Goal: Information Seeking & Learning: Learn about a topic

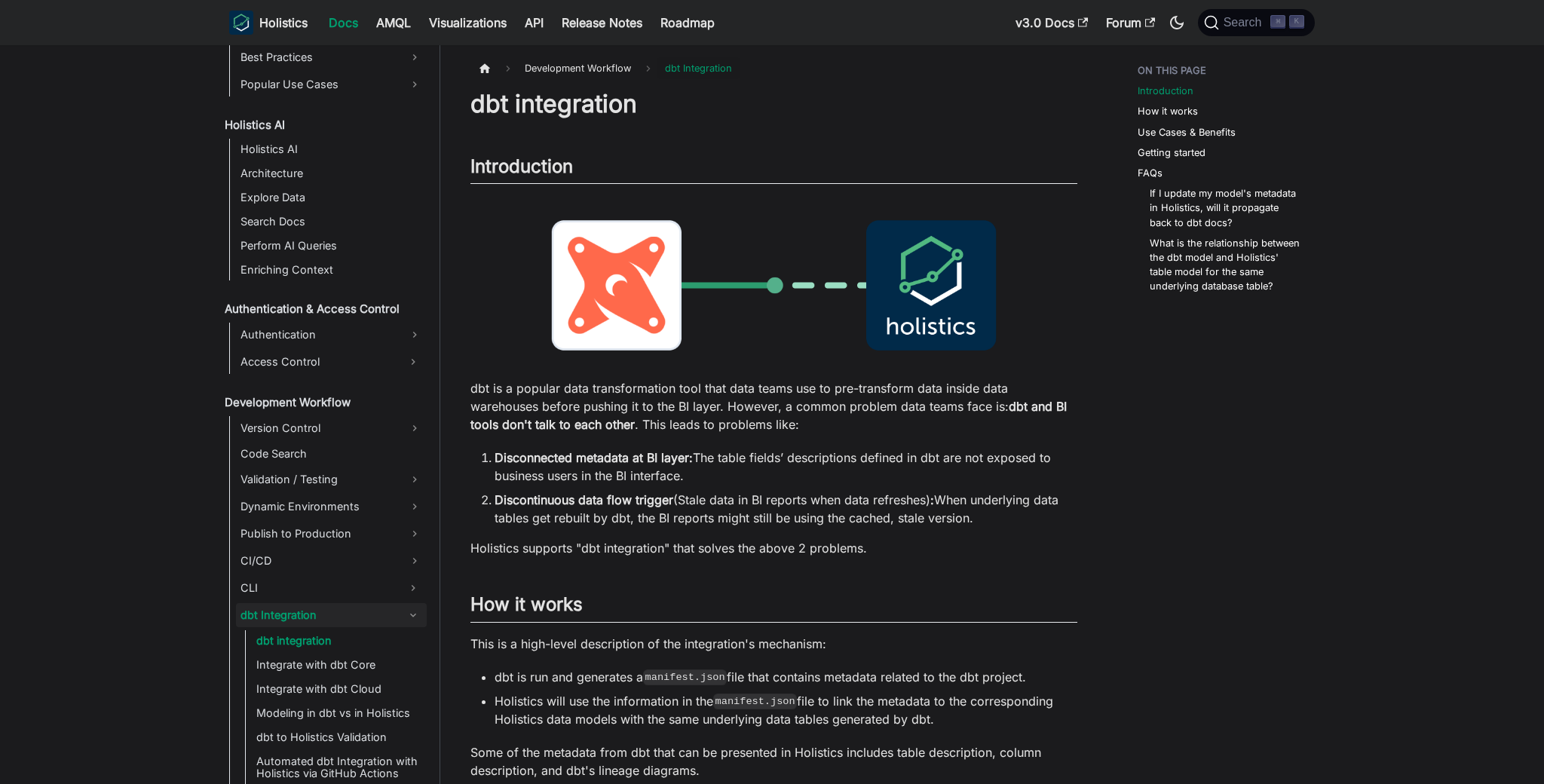
scroll to position [722, 0]
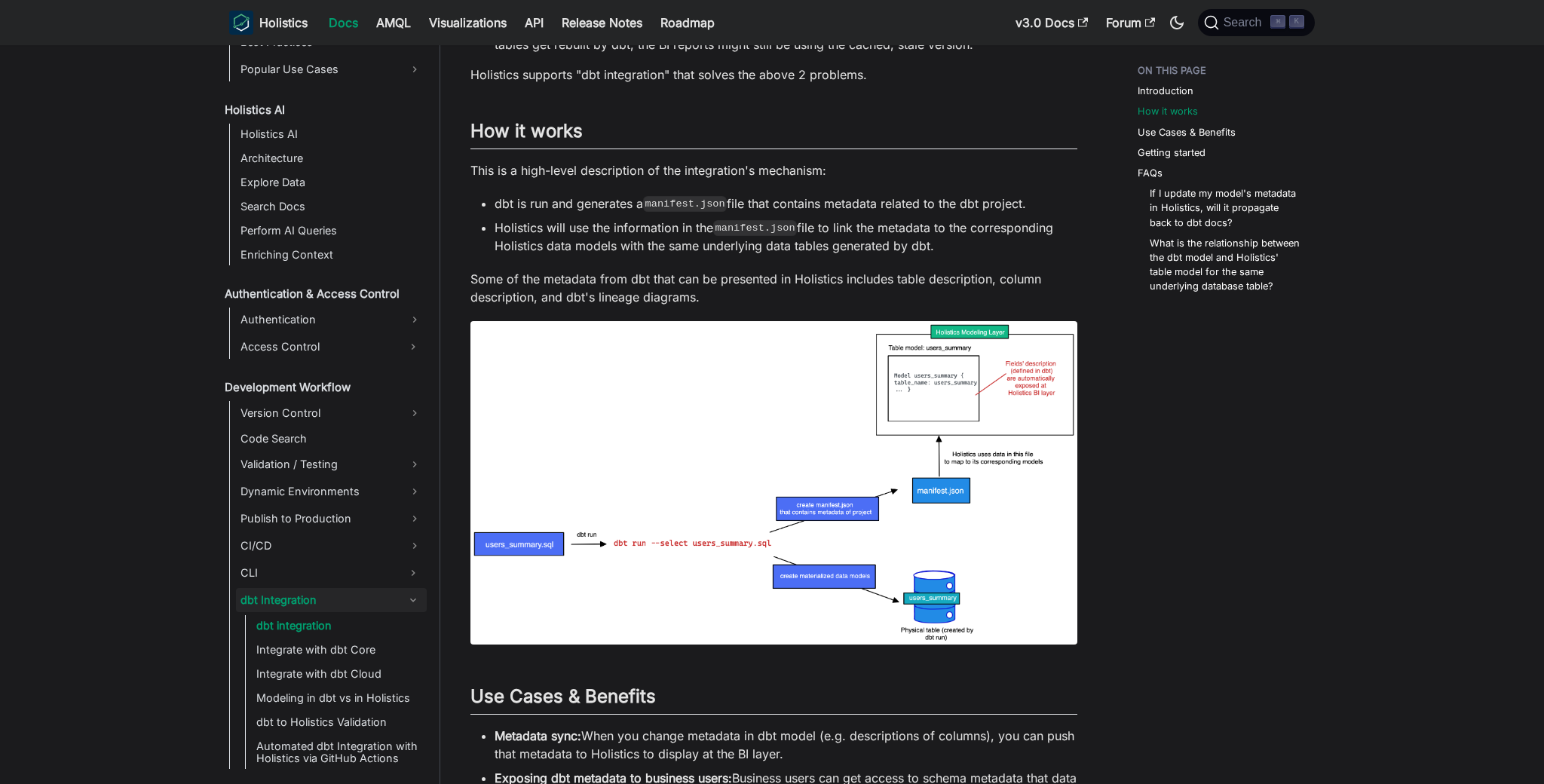
scroll to position [492, 0]
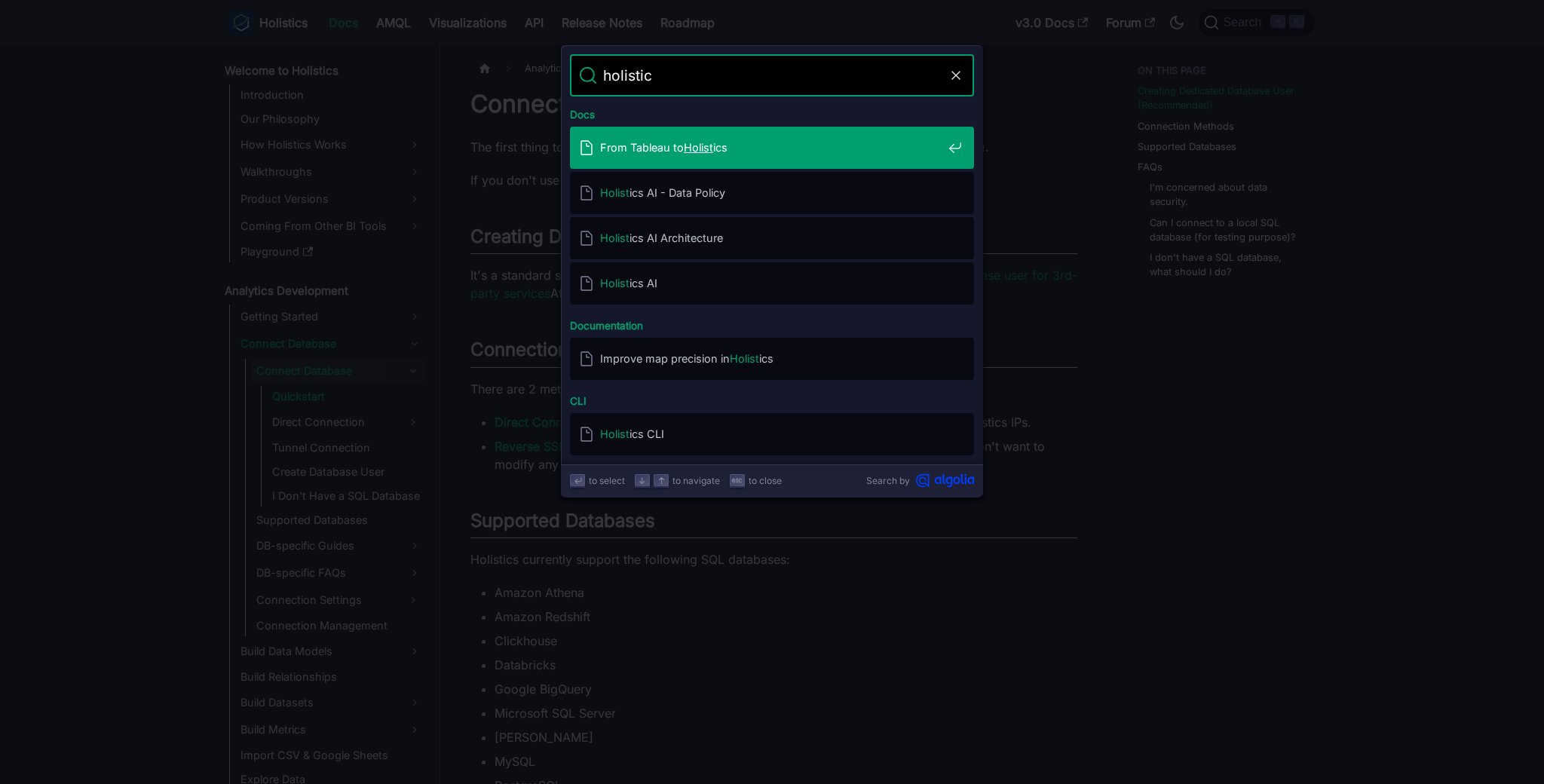
type input "holistics"
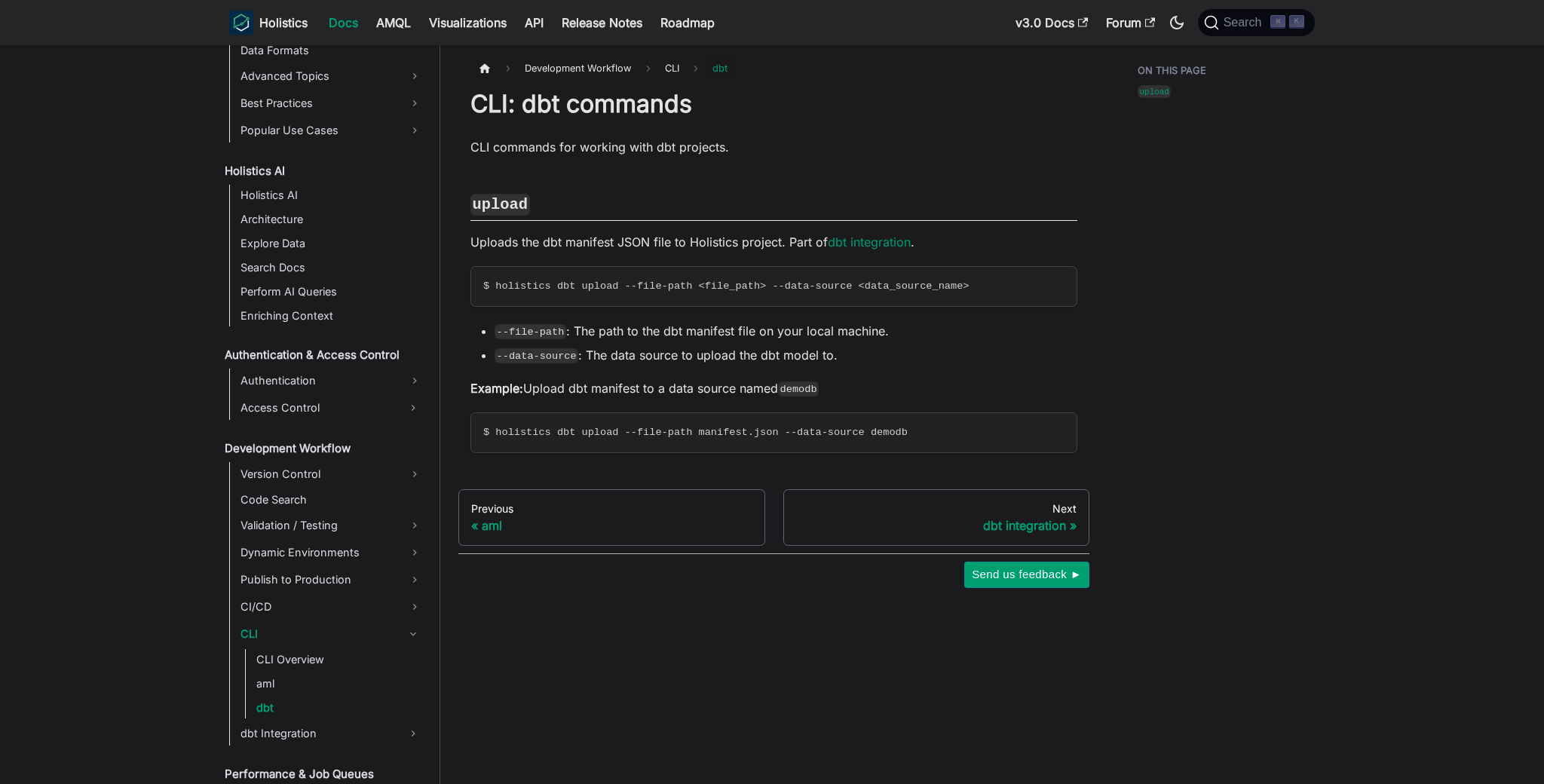
scroll to position [952, 0]
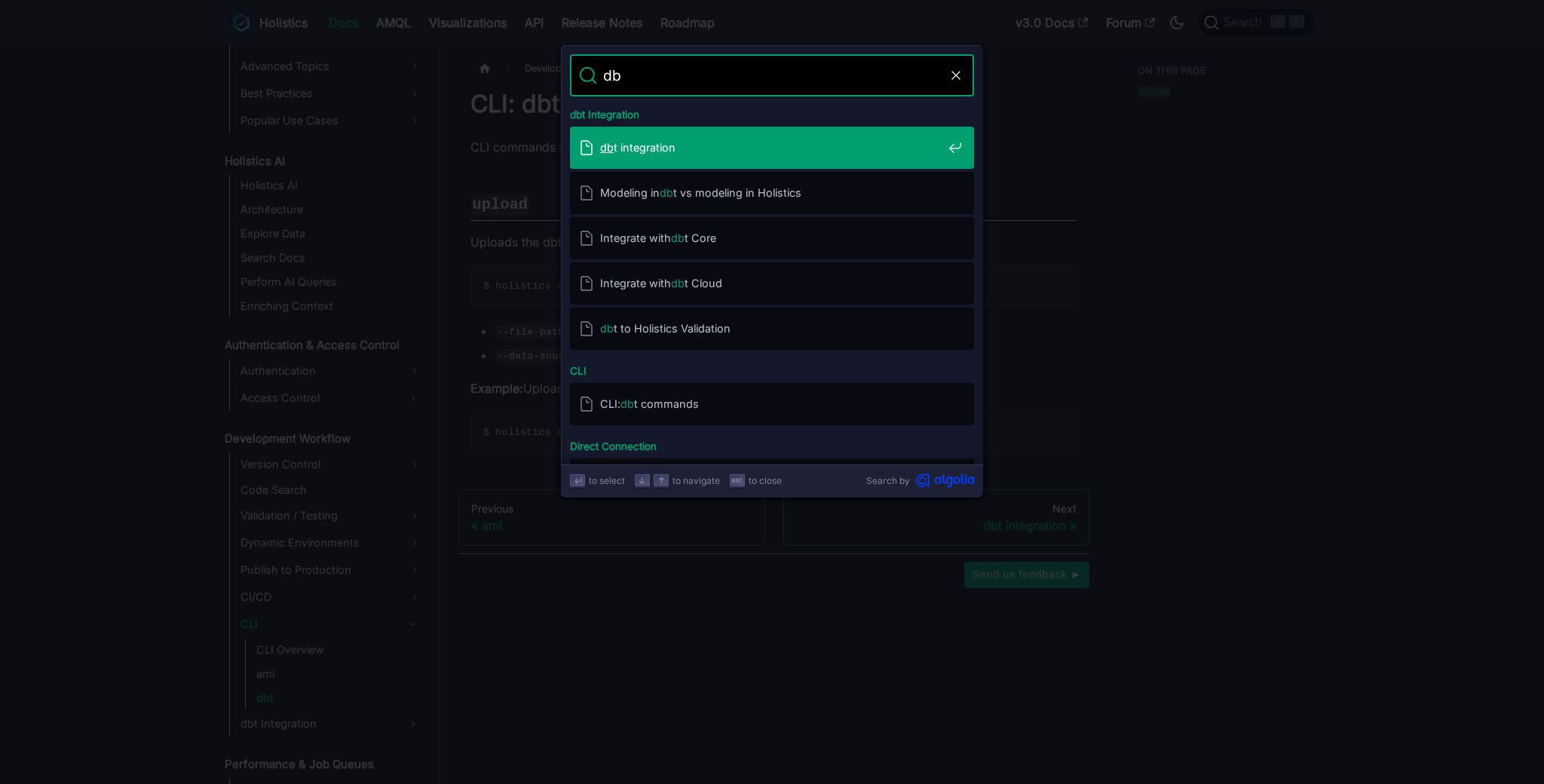
type input "dbt"
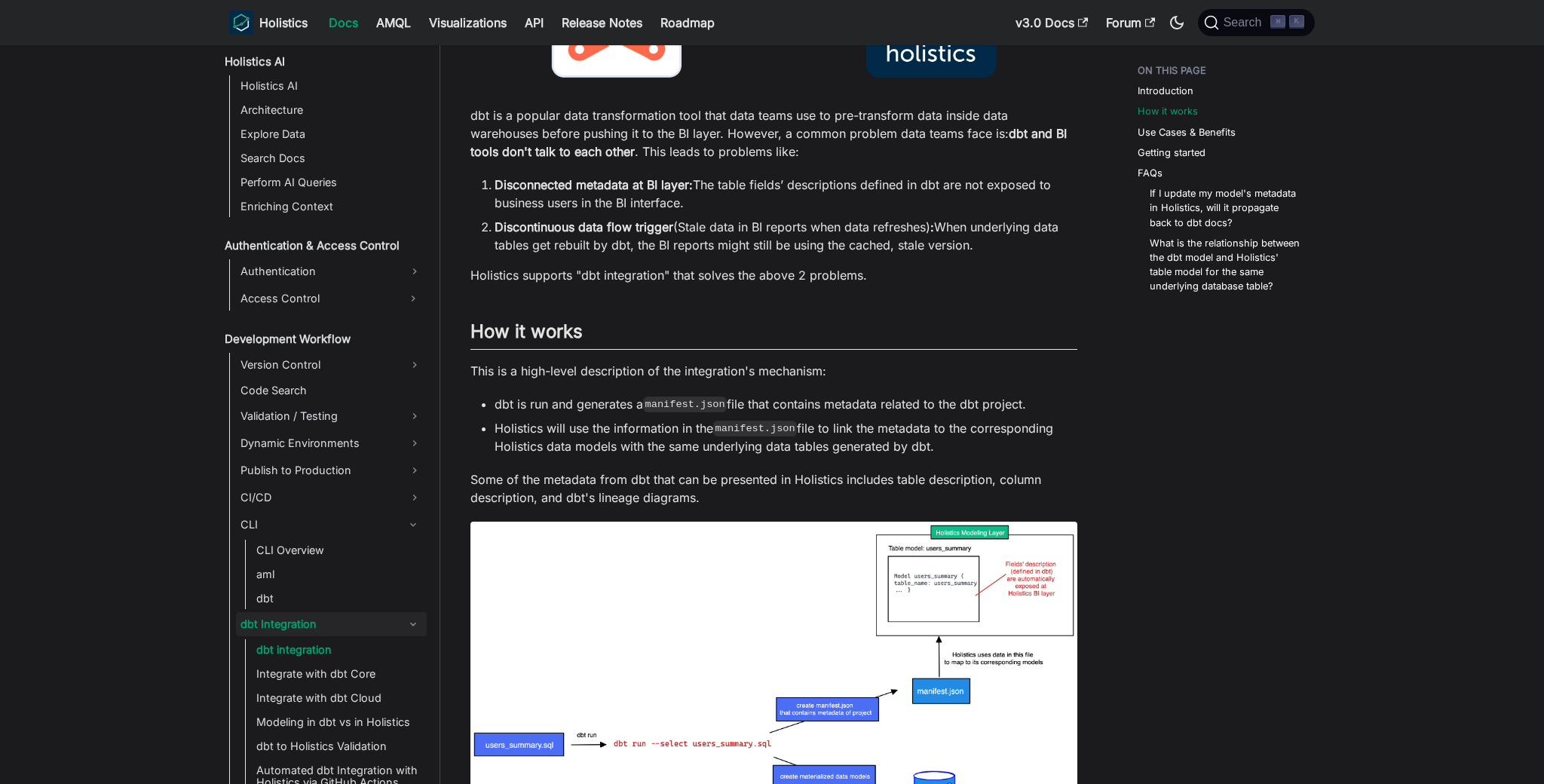
scroll to position [418, 0]
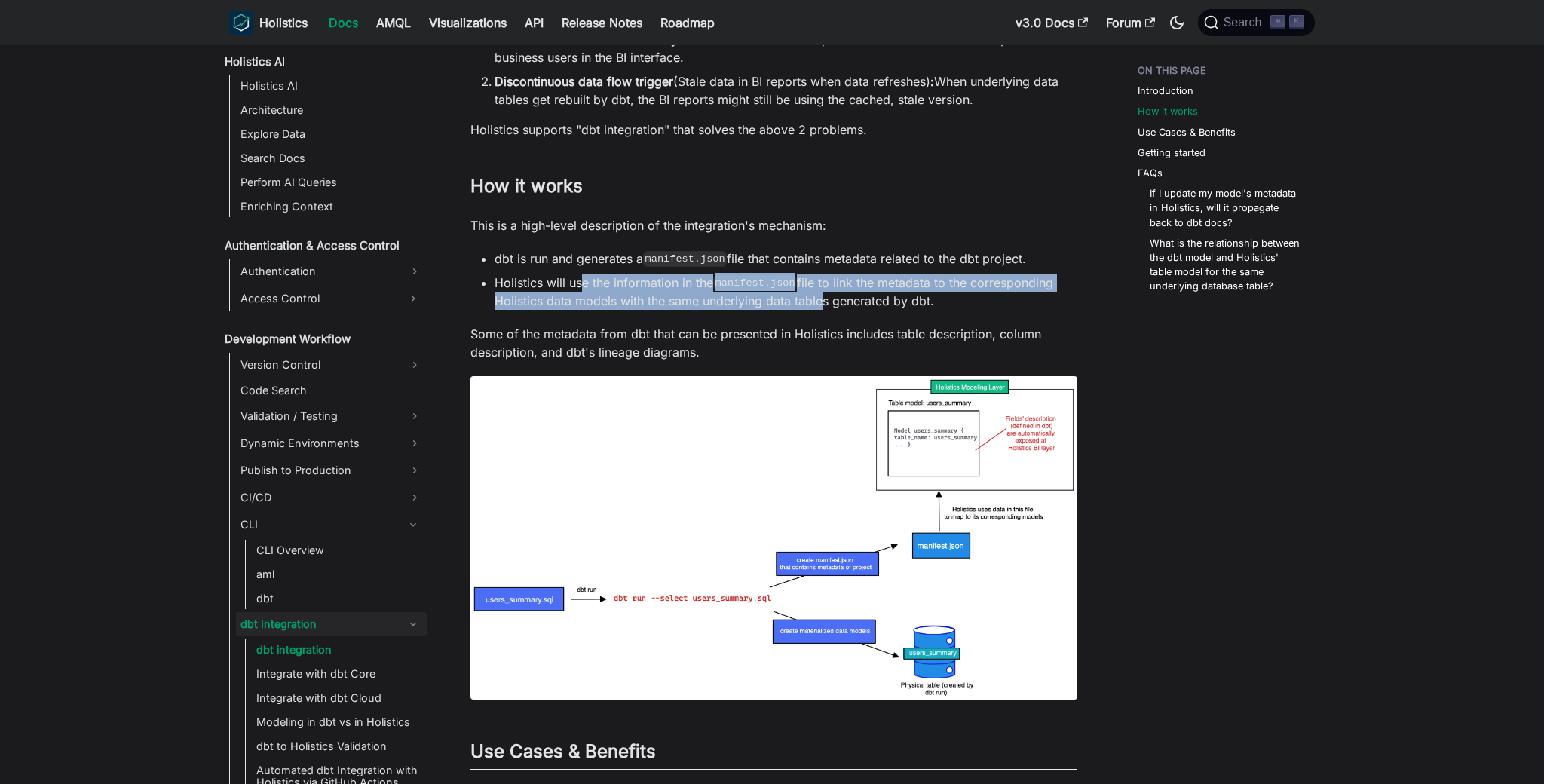
drag, startPoint x: 596, startPoint y: 282, endPoint x: 828, endPoint y: 296, distance: 232.4
click at [828, 296] on li "Holistics will use the information in the manifest.json file to link the metada…" at bounding box center [786, 291] width 583 height 36
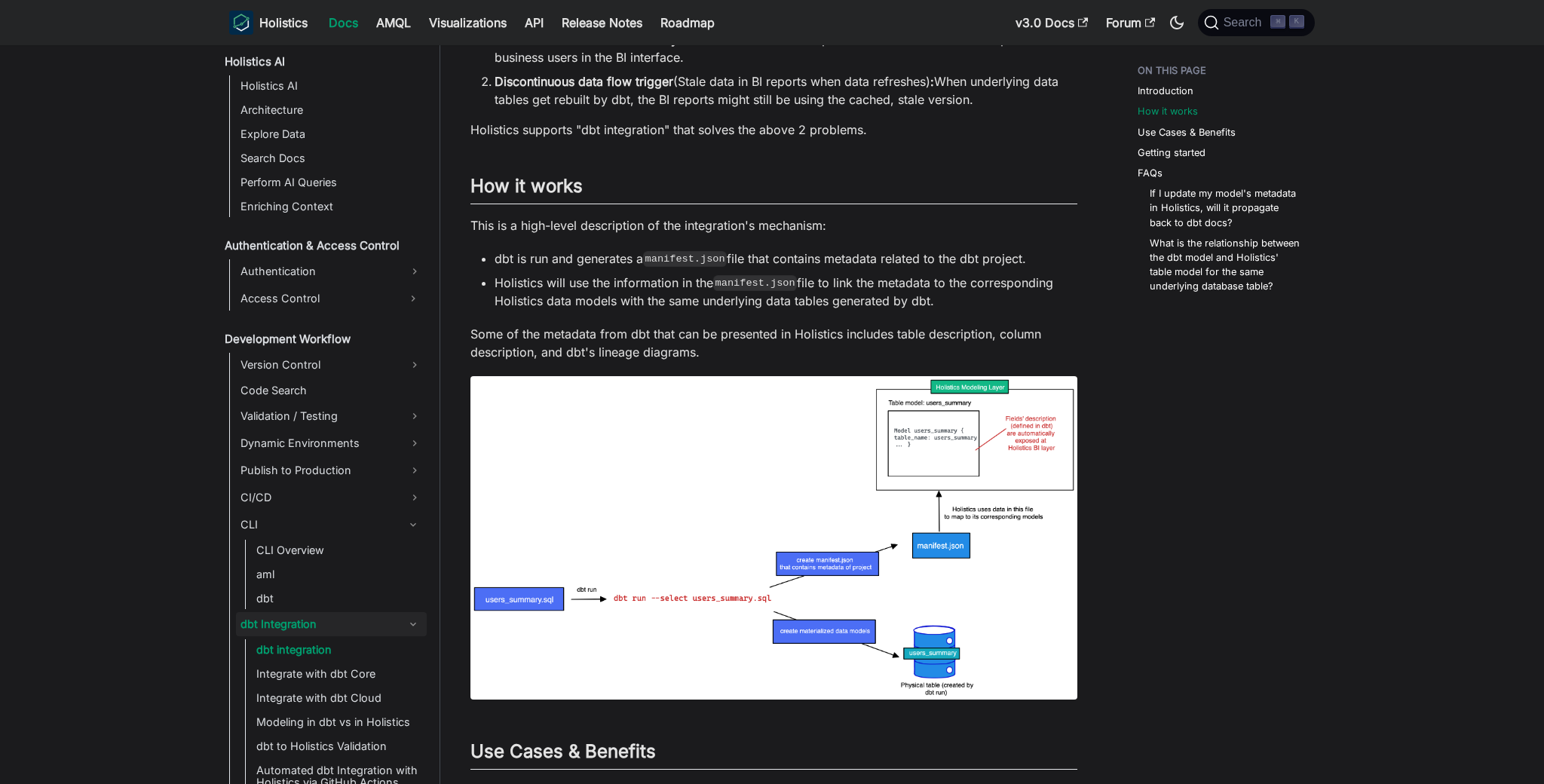
click at [727, 295] on li "Holistics will use the information in the manifest.json file to link the metada…" at bounding box center [786, 291] width 583 height 36
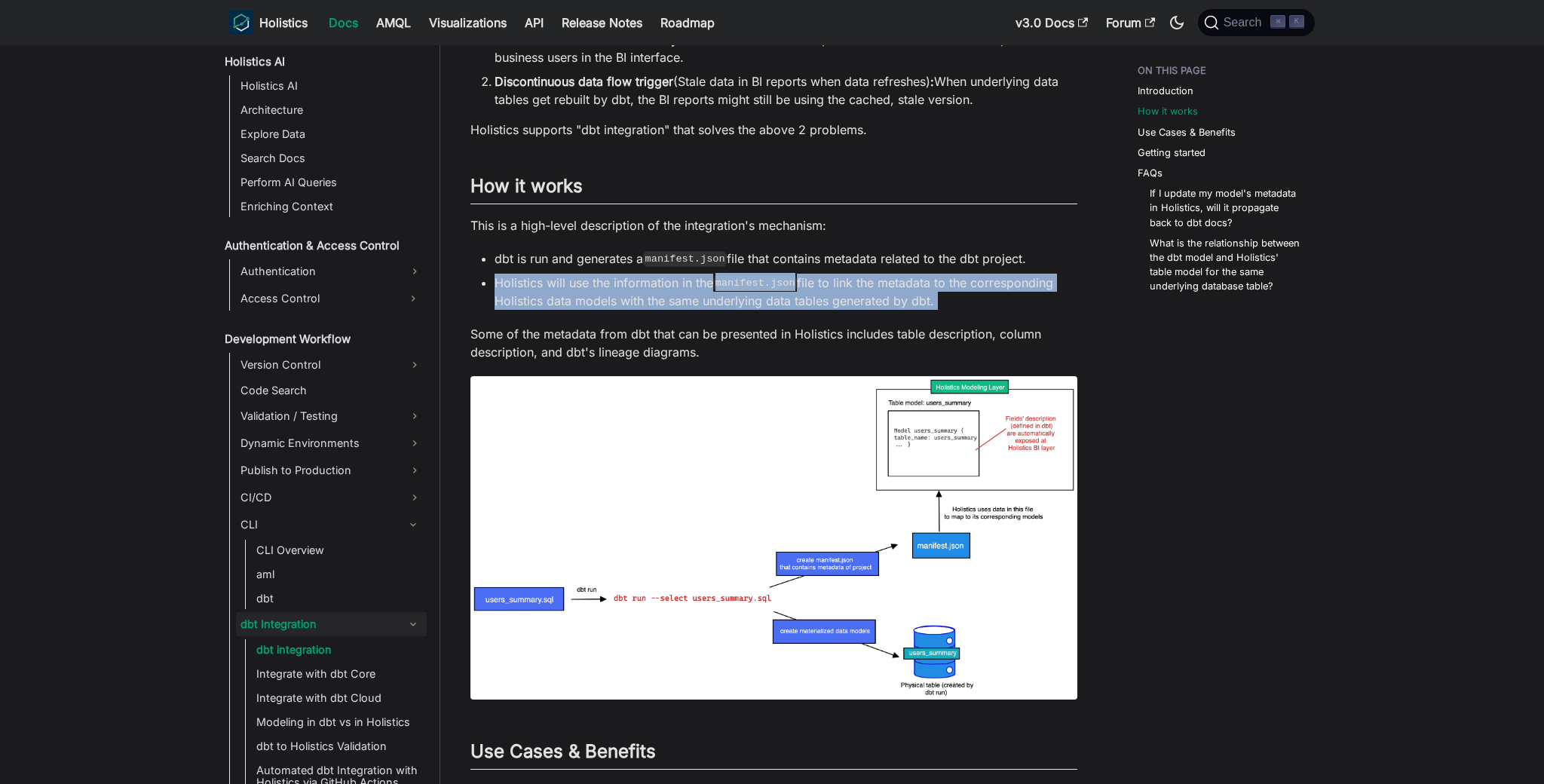
click at [727, 295] on li "Holistics will use the information in the manifest.json file to link the metada…" at bounding box center [786, 291] width 583 height 36
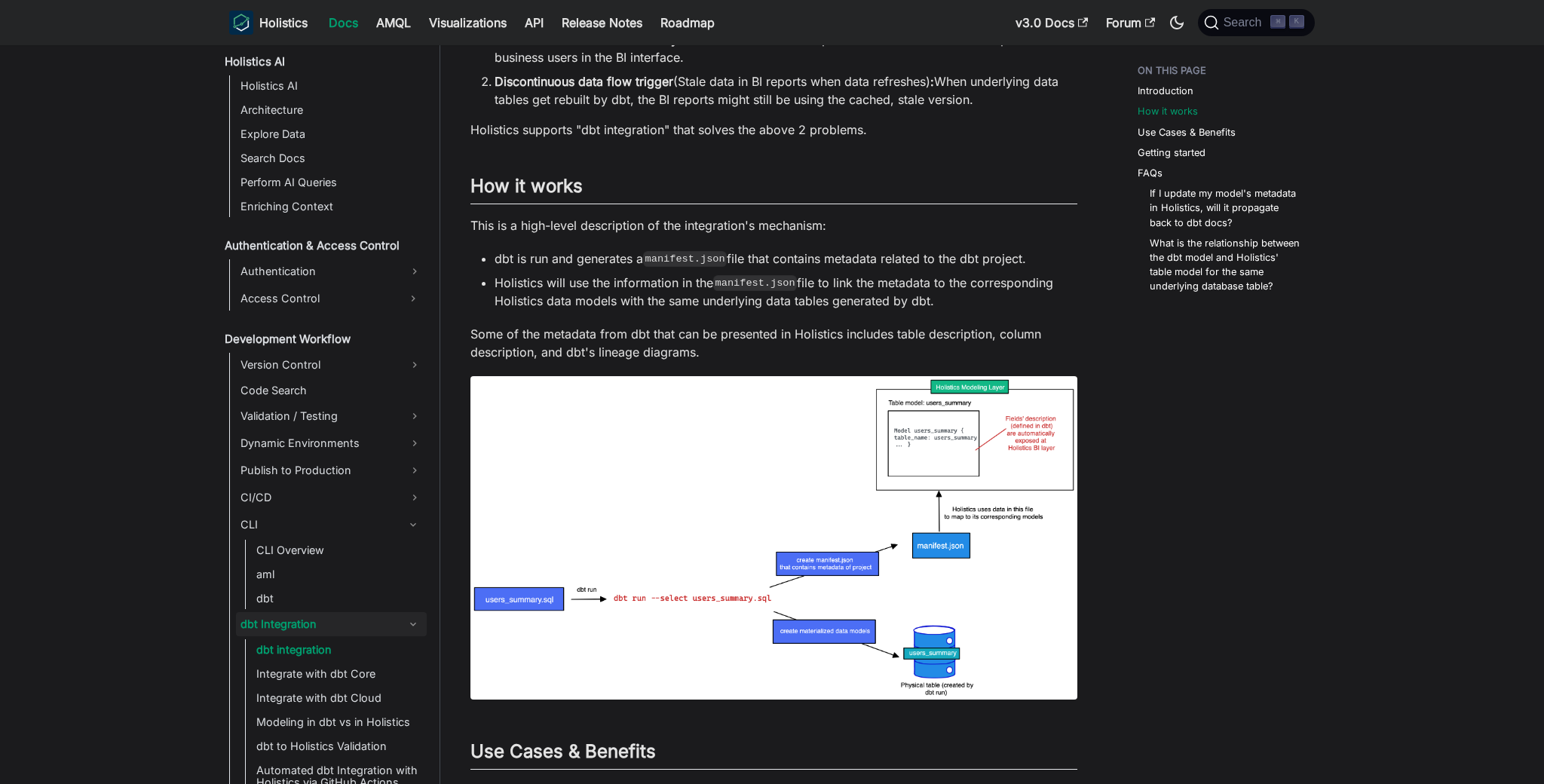
click at [669, 291] on li "Holistics will use the information in the manifest.json file to link the metada…" at bounding box center [786, 291] width 583 height 36
drag, startPoint x: 716, startPoint y: 303, endPoint x: 988, endPoint y: 307, distance: 272.0
click at [973, 307] on li "Holistics will use the information in the manifest.json file to link the metada…" at bounding box center [786, 291] width 583 height 36
click at [988, 307] on li "Holistics will use the information in the manifest.json file to link the metada…" at bounding box center [786, 291] width 583 height 36
drag, startPoint x: 780, startPoint y: 299, endPoint x: 983, endPoint y: 303, distance: 203.0
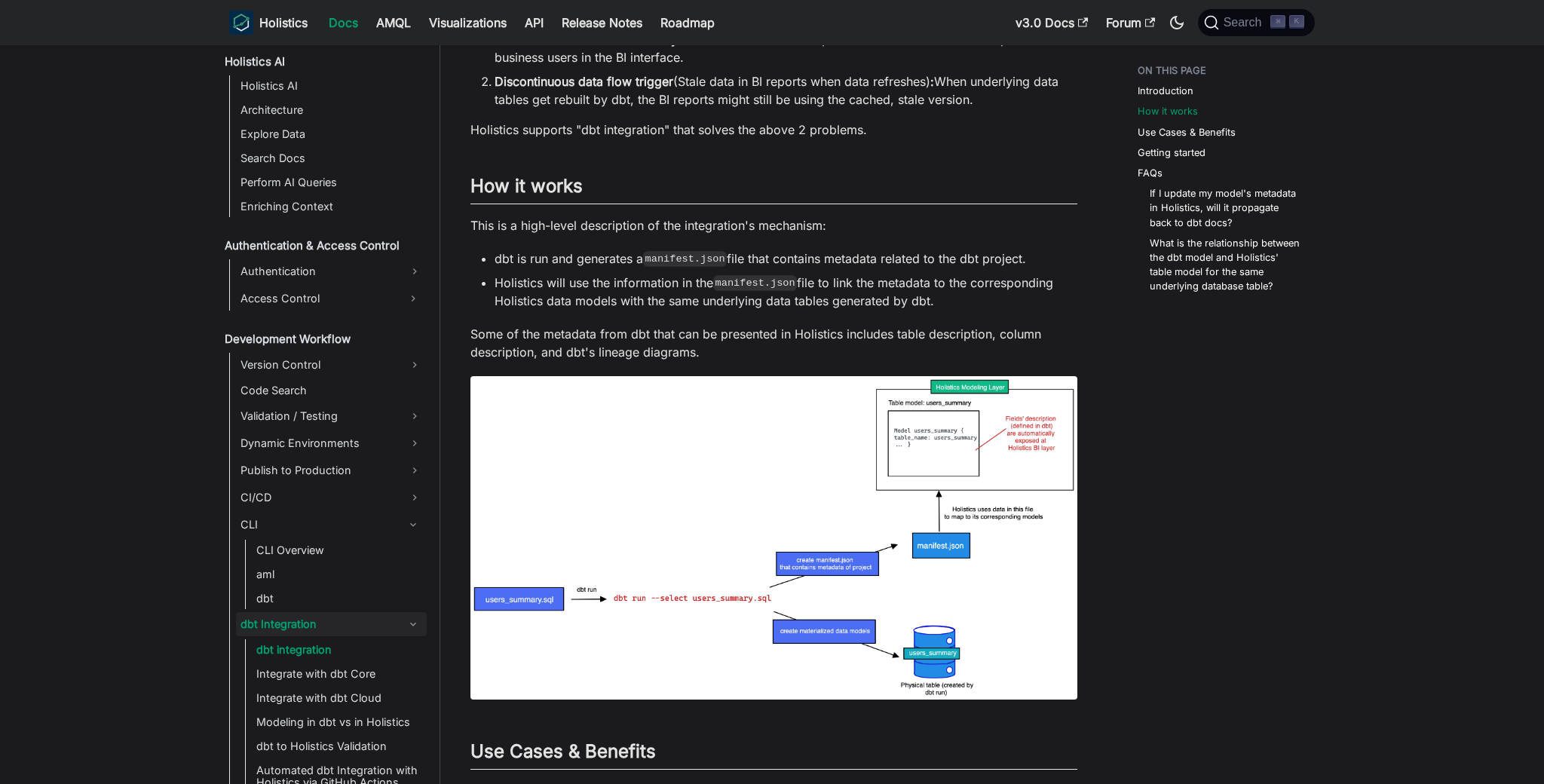
click at [978, 303] on li "Holistics will use the information in the manifest.json file to link the metada…" at bounding box center [786, 291] width 583 height 36
click at [983, 303] on li "Holistics will use the information in the manifest.json file to link the metada…" at bounding box center [786, 291] width 583 height 36
drag, startPoint x: 982, startPoint y: 303, endPoint x: 883, endPoint y: 296, distance: 99.2
click at [883, 296] on li "Holistics will use the information in the manifest.json file to link the metada…" at bounding box center [786, 291] width 583 height 36
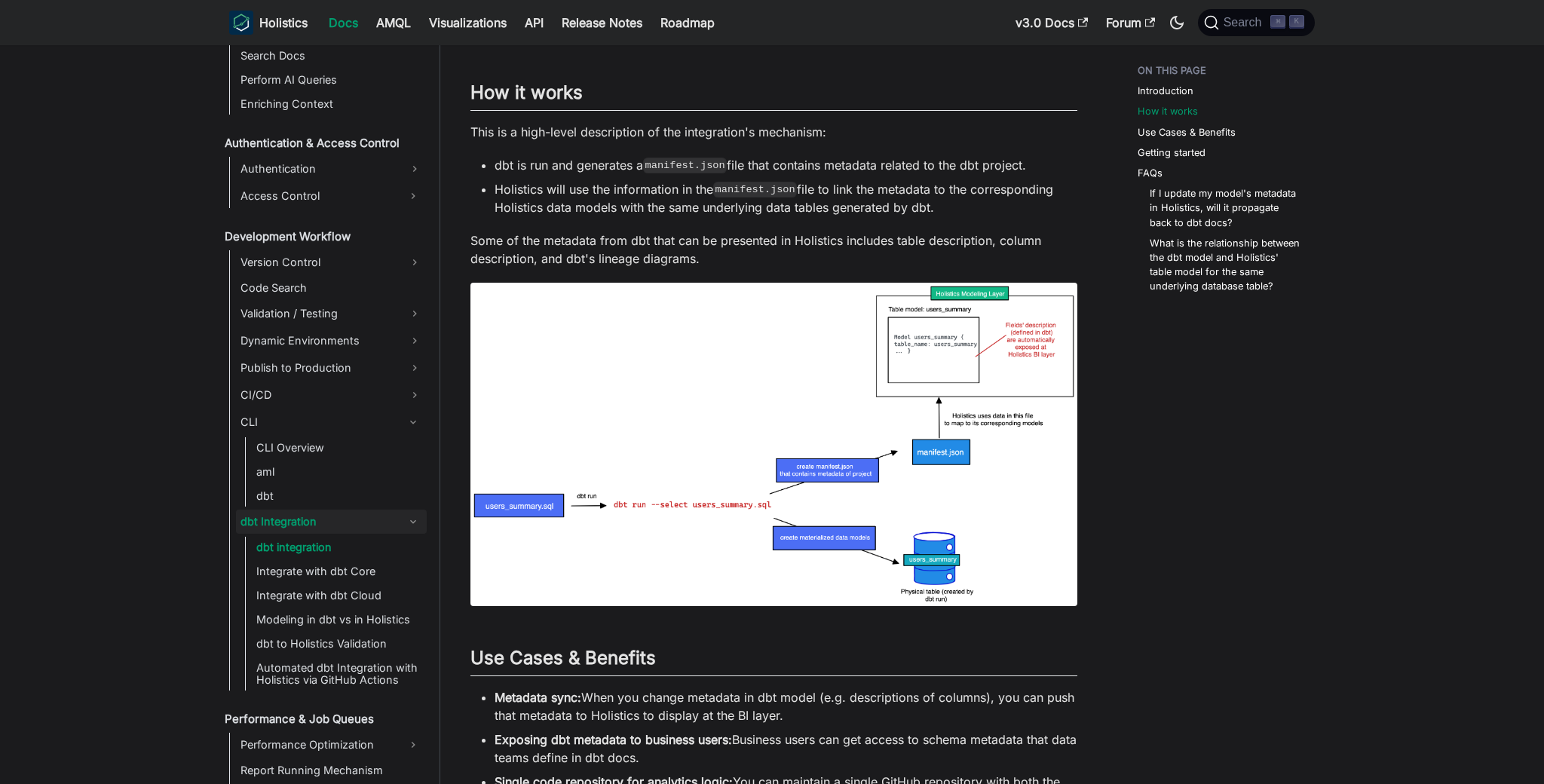
scroll to position [1179, 0]
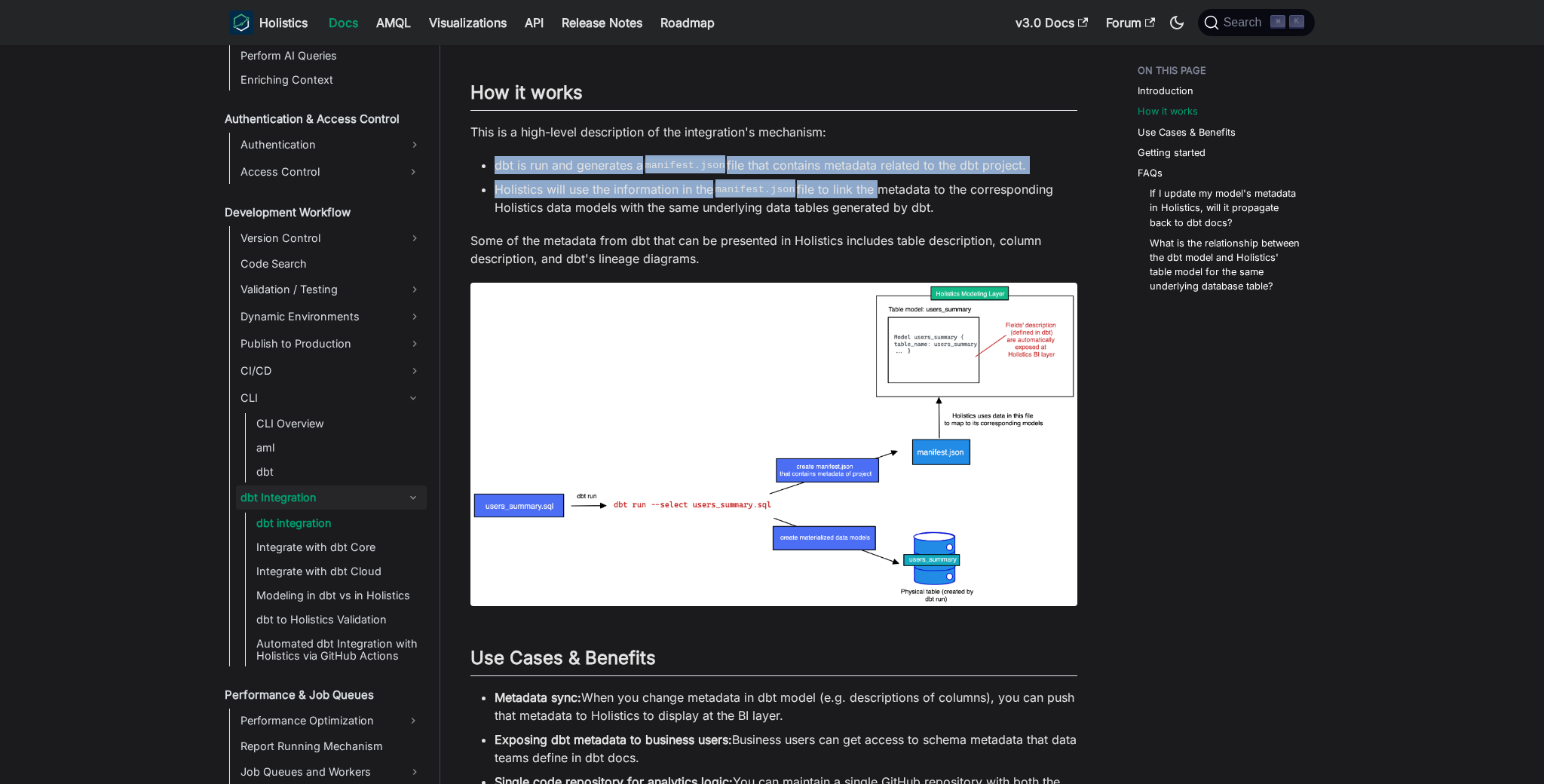
drag, startPoint x: 729, startPoint y: 153, endPoint x: 882, endPoint y: 180, distance: 155.4
click at [882, 180] on div "dbt integration Introduction ​ dbt is a popular data transformation tool that d…" at bounding box center [774, 495] width 607 height 1836
click at [882, 180] on li "Holistics will use the information in the manifest.json file to link the metada…" at bounding box center [786, 198] width 583 height 36
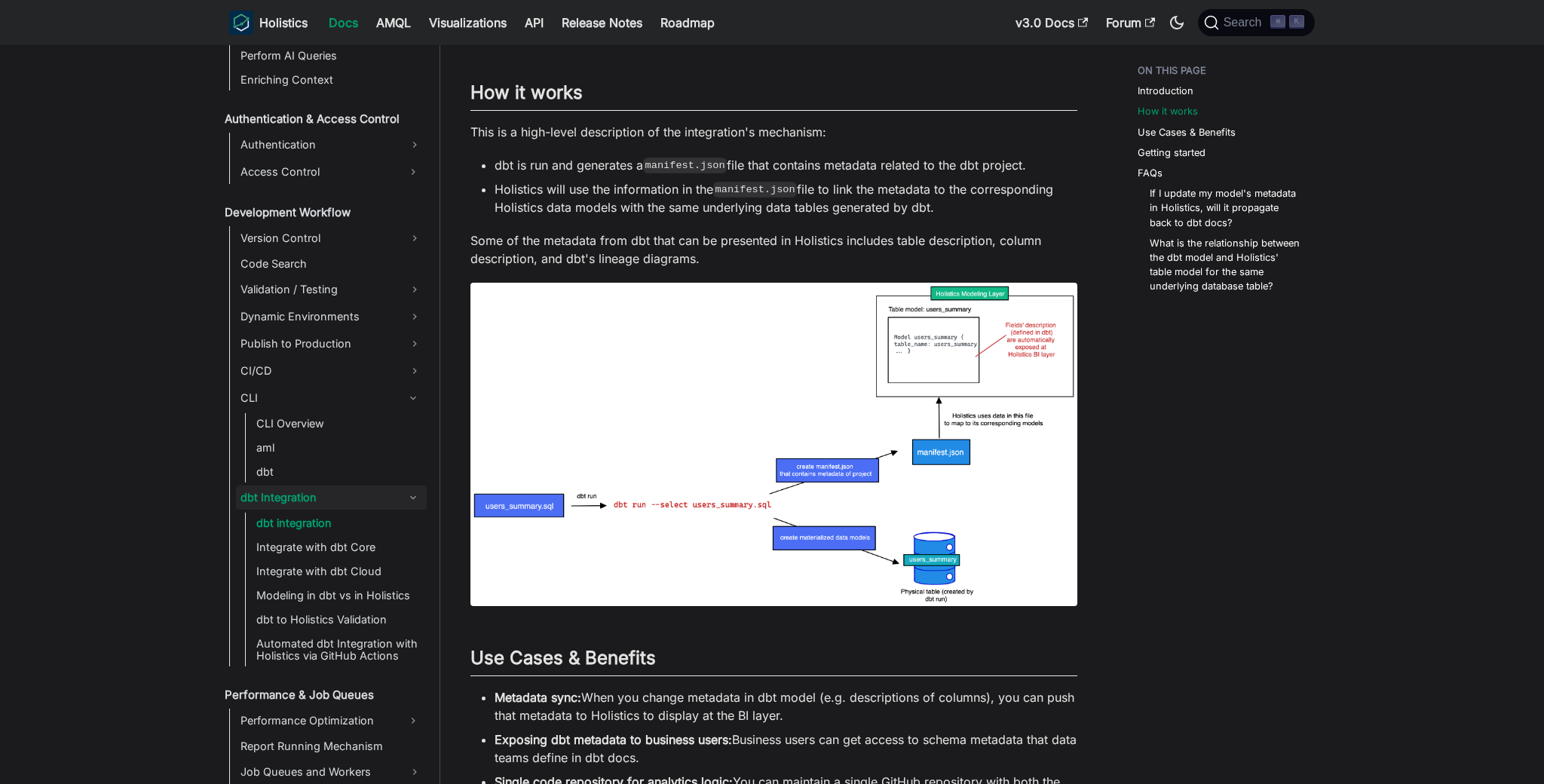
scroll to position [399, 0]
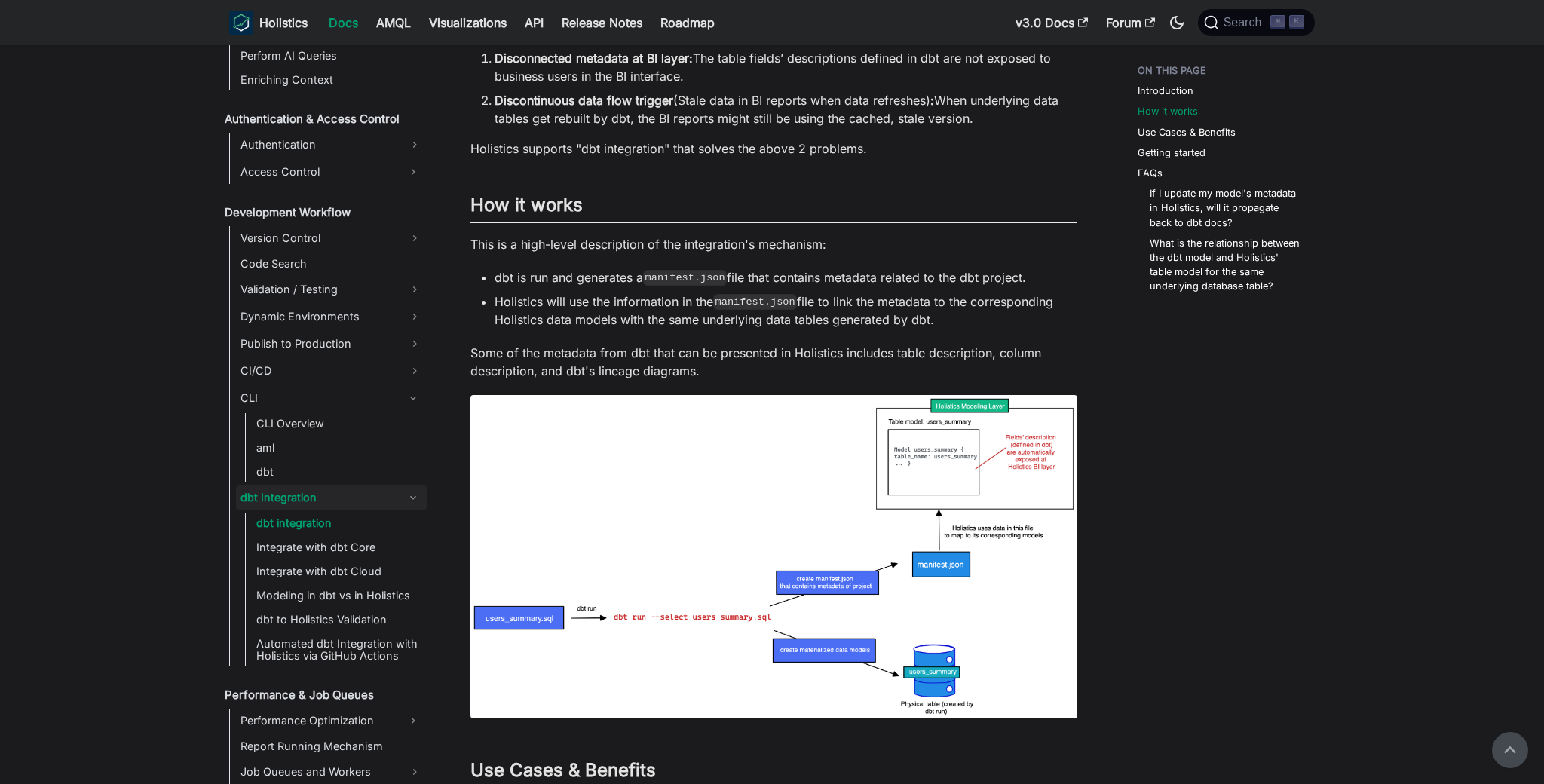
drag, startPoint x: 816, startPoint y: 273, endPoint x: 1044, endPoint y: 273, distance: 228.0
click at [1044, 273] on li "dbt is run and generates a manifest.json file that contains metadata related to…" at bounding box center [786, 277] width 583 height 18
drag, startPoint x: 883, startPoint y: 309, endPoint x: 1022, endPoint y: 316, distance: 139.2
click at [1022, 316] on li "Holistics will use the information in the manifest.json file to link the metada…" at bounding box center [786, 310] width 583 height 36
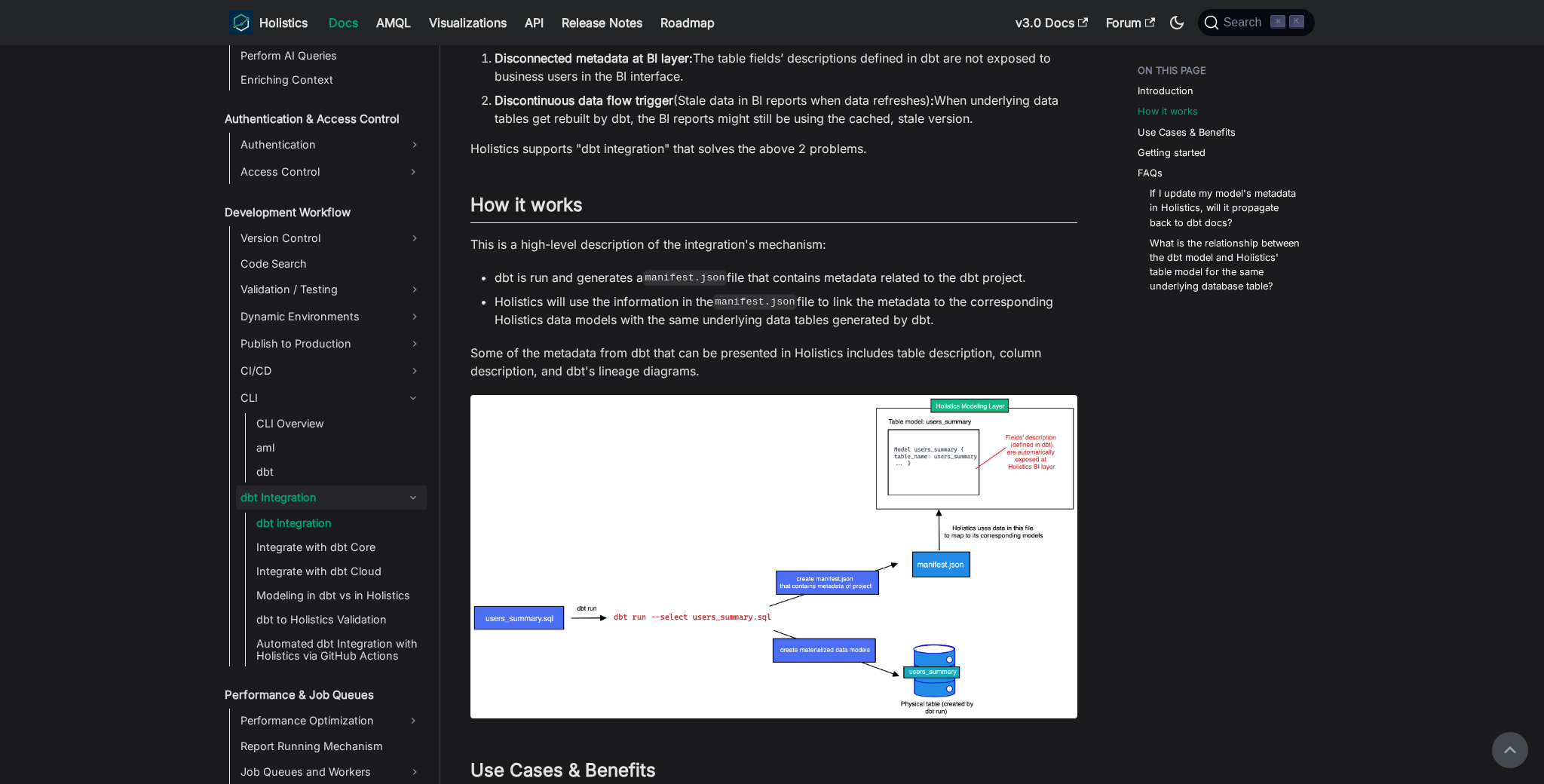
click at [1022, 316] on li "Holistics will use the information in the manifest.json file to link the metada…" at bounding box center [786, 310] width 583 height 36
drag, startPoint x: 908, startPoint y: 308, endPoint x: 1022, endPoint y: 315, distance: 114.2
click at [1022, 315] on li "Holistics will use the information in the manifest.json file to link the metada…" at bounding box center [786, 310] width 583 height 36
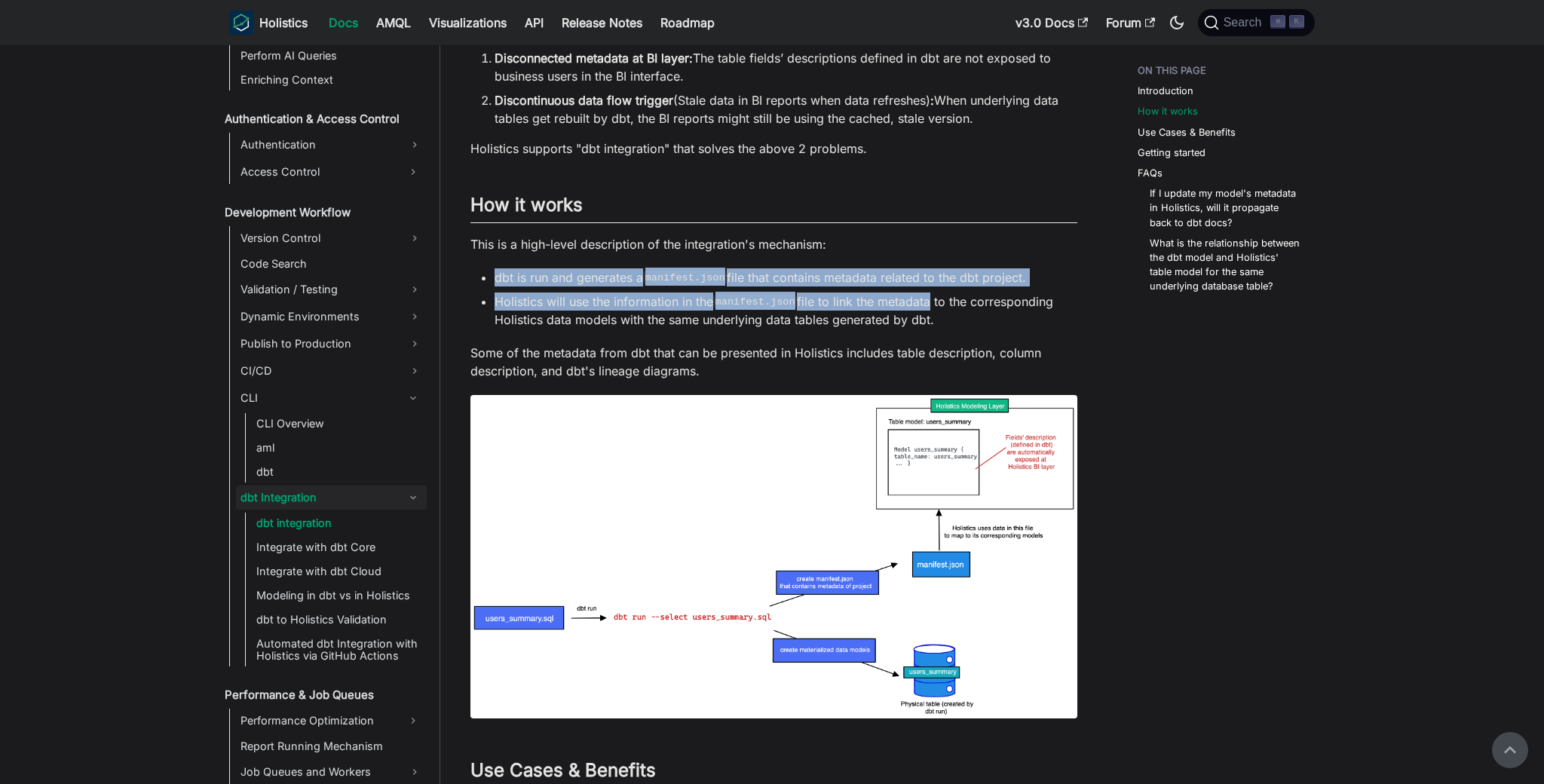
drag, startPoint x: 726, startPoint y: 261, endPoint x: 931, endPoint y: 293, distance: 207.5
click at [931, 293] on div "dbt integration Introduction ​ dbt is a popular data transformation tool that d…" at bounding box center [774, 608] width 607 height 1836
click at [931, 293] on li "Holistics will use the information in the manifest.json file to link the metada…" at bounding box center [786, 310] width 583 height 36
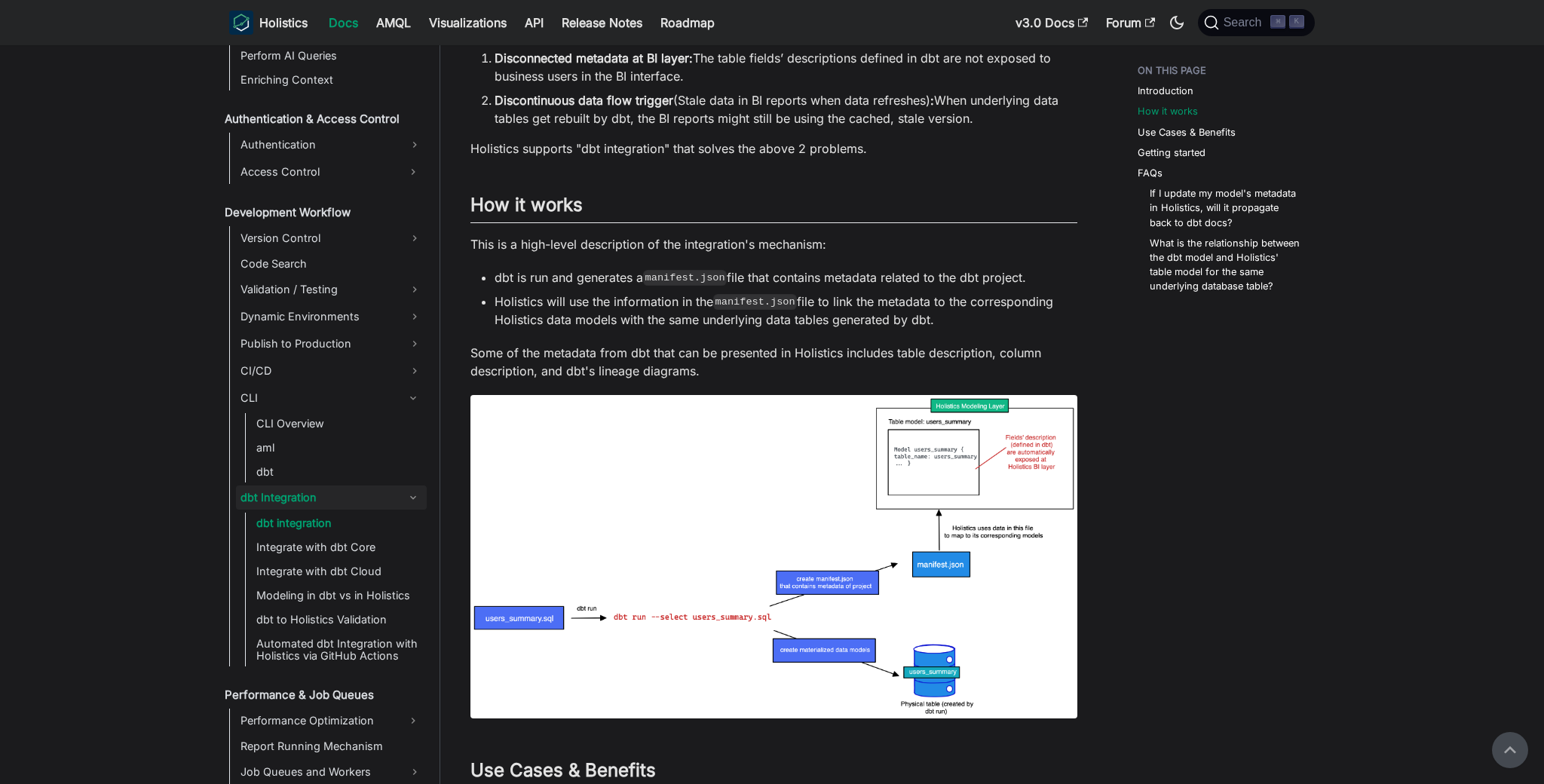
drag, startPoint x: 878, startPoint y: 302, endPoint x: 1045, endPoint y: 327, distance: 168.9
click at [1037, 327] on li "Holistics will use the information in the manifest.json file to link the metada…" at bounding box center [786, 310] width 583 height 36
click at [1045, 327] on li "Holistics will use the information in the manifest.json file to link the metada…" at bounding box center [786, 310] width 583 height 36
drag, startPoint x: 694, startPoint y: 330, endPoint x: 867, endPoint y: 334, distance: 173.0
click at [854, 334] on div "dbt integration Introduction ​ dbt is a popular data transformation tool that d…" at bounding box center [774, 608] width 607 height 1836
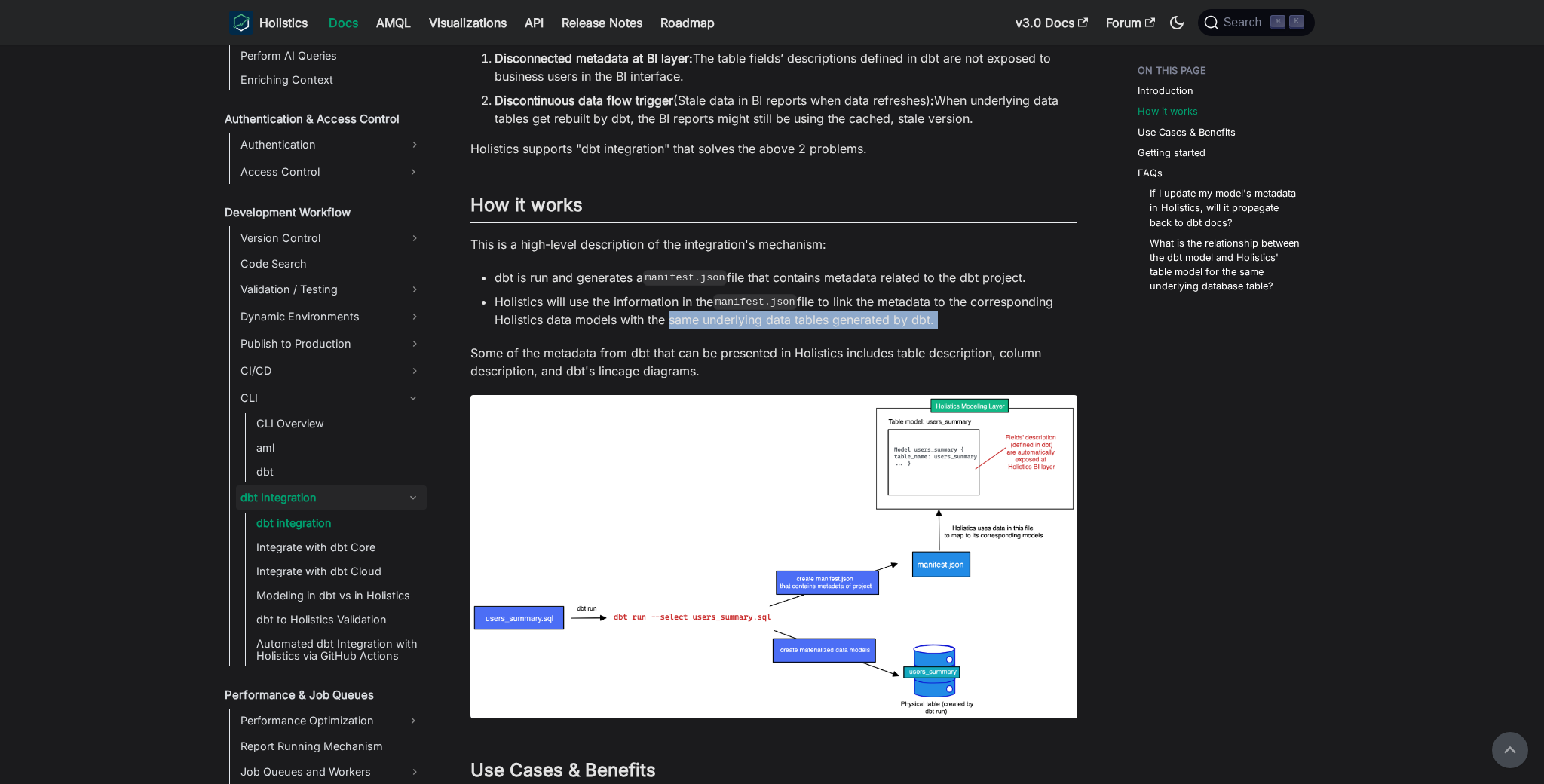
click at [868, 334] on div "dbt integration Introduction ​ dbt is a popular data transformation tool that d…" at bounding box center [774, 608] width 607 height 1836
click at [697, 331] on div "dbt integration Introduction ​ dbt is a popular data transformation tool that d…" at bounding box center [774, 608] width 607 height 1836
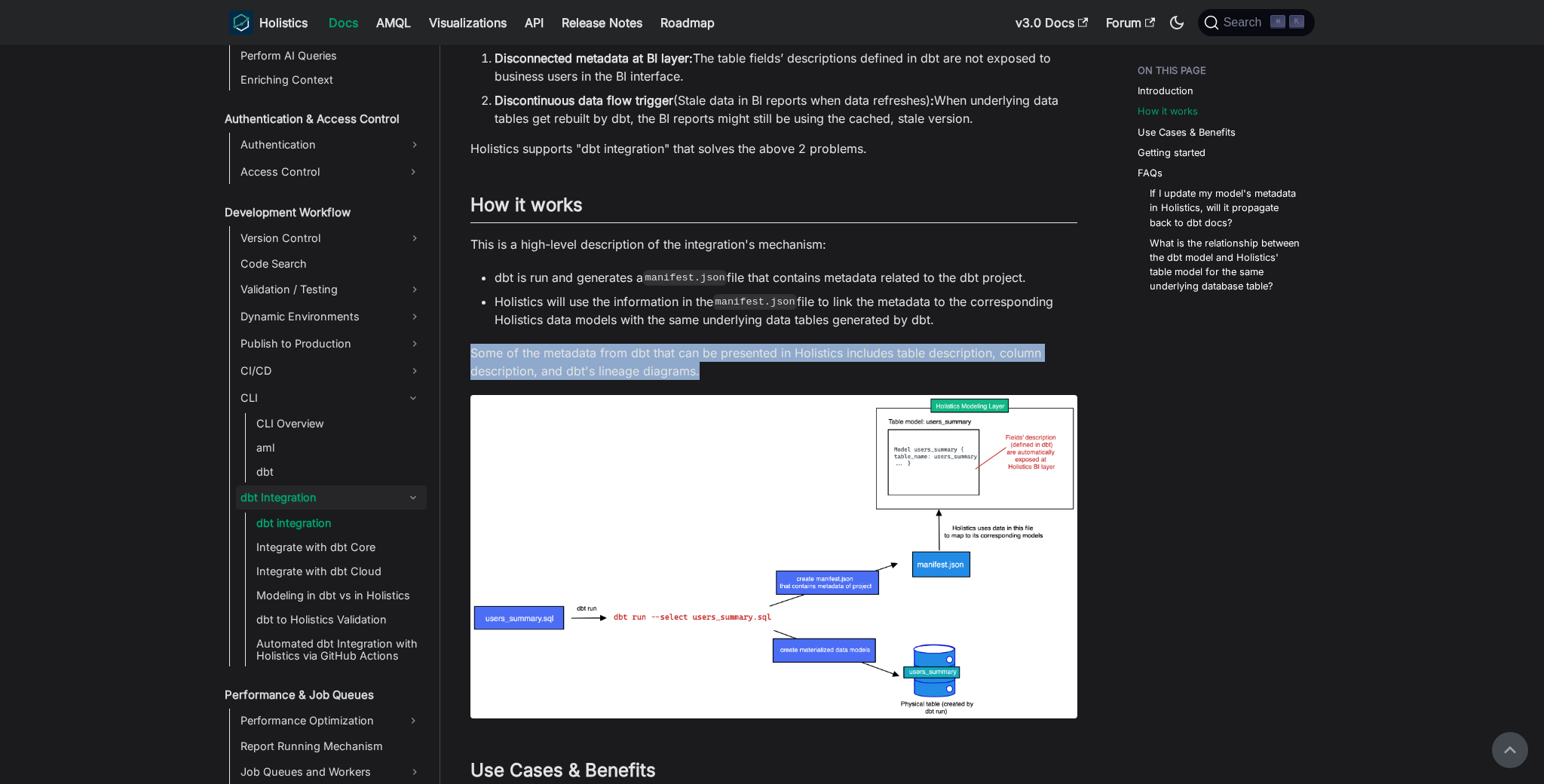
drag, startPoint x: 816, startPoint y: 362, endPoint x: 870, endPoint y: 363, distance: 54.0
click at [870, 363] on div "dbt integration Introduction ​ dbt is a popular data transformation tool that d…" at bounding box center [774, 608] width 607 height 1836
click at [870, 363] on p "Some of the metadata from dbt that can be presented in Holistics includes table…" at bounding box center [774, 362] width 607 height 36
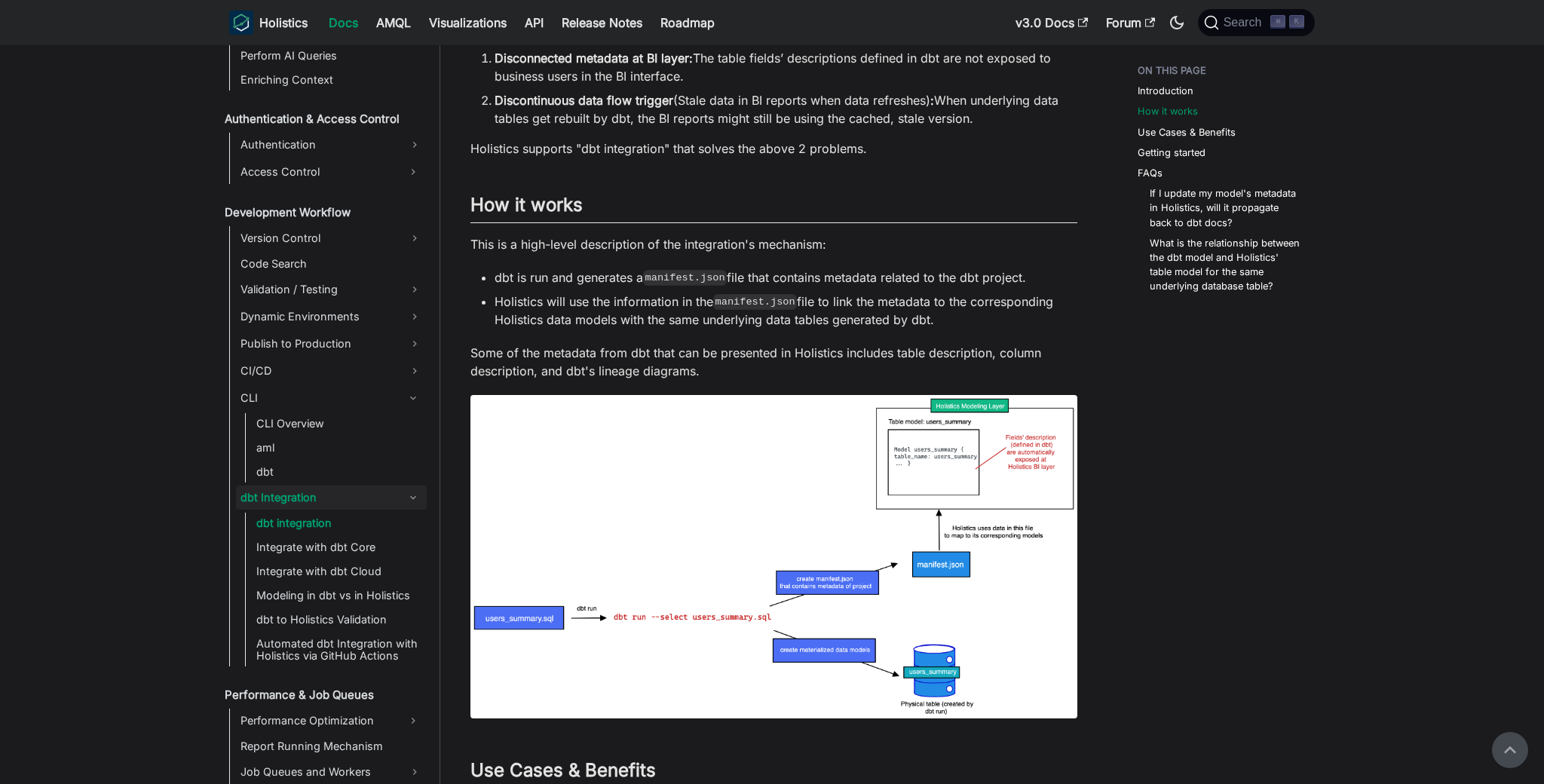
click at [759, 359] on p "Some of the metadata from dbt that can be presented in Holistics includes table…" at bounding box center [774, 362] width 607 height 36
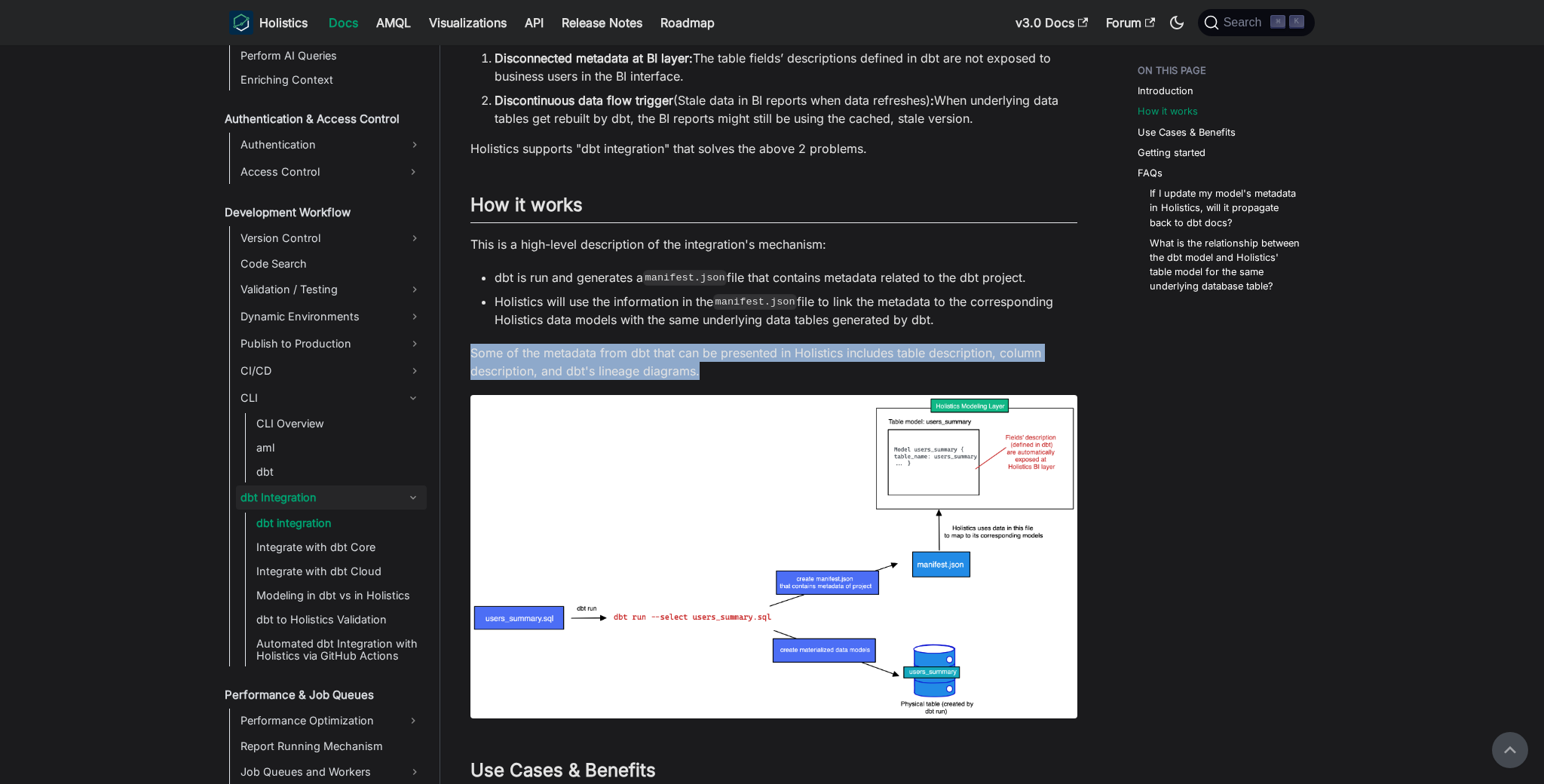
click at [759, 359] on p "Some of the metadata from dbt that can be presented in Holistics includes table…" at bounding box center [774, 362] width 607 height 36
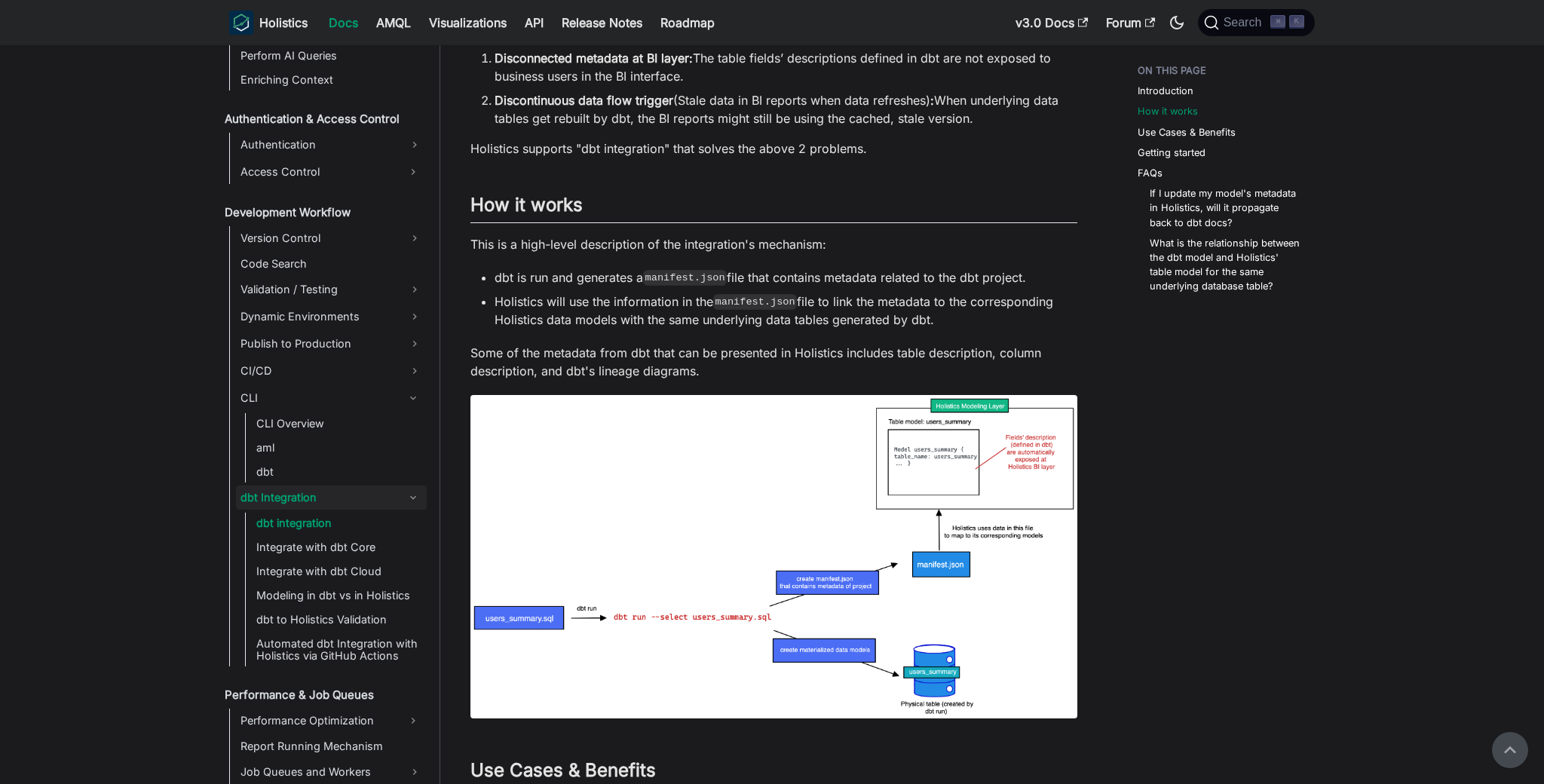
click at [696, 358] on p "Some of the metadata from dbt that can be presented in Holistics includes table…" at bounding box center [774, 362] width 607 height 36
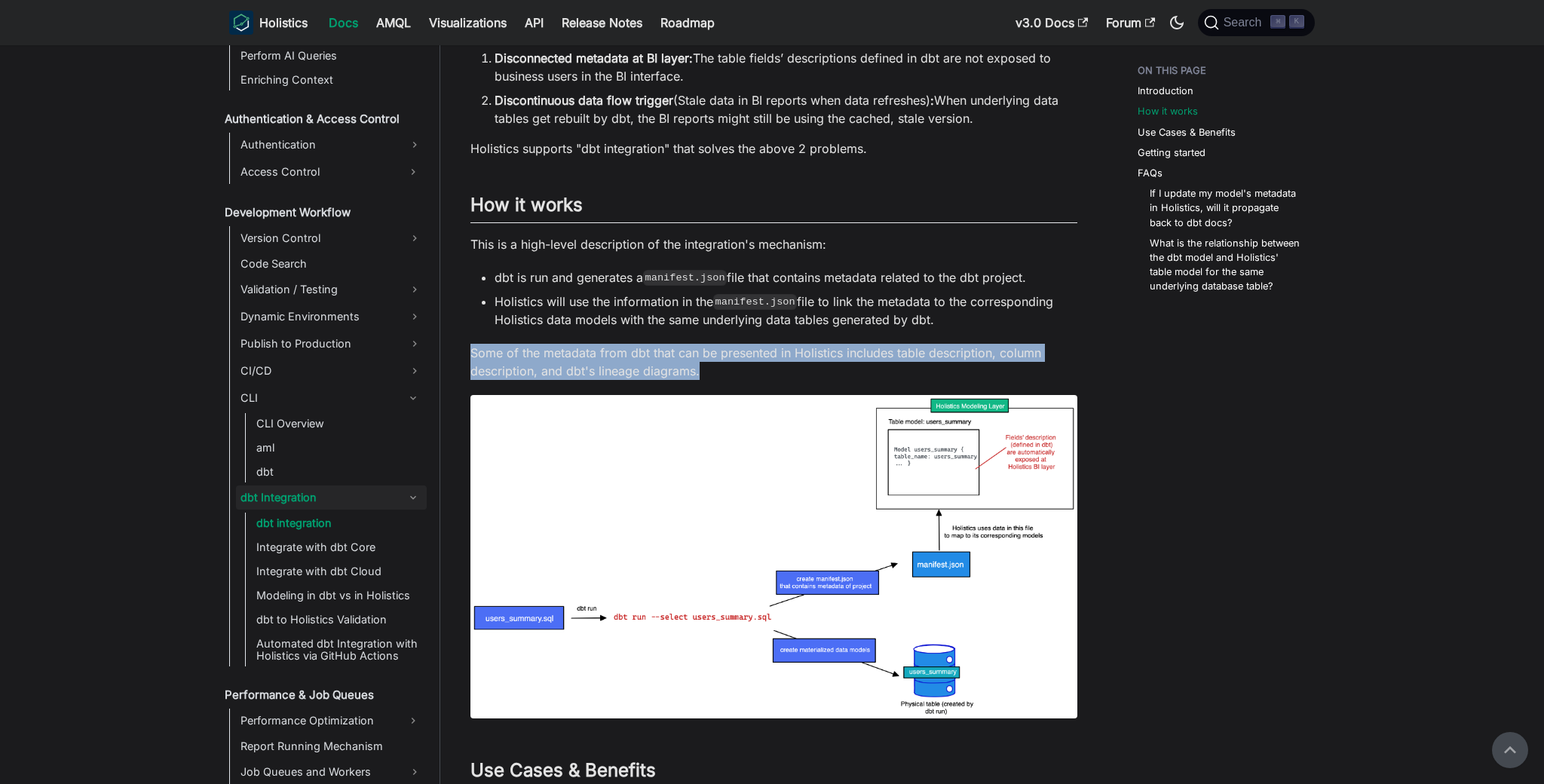
click at [696, 358] on p "Some of the metadata from dbt that can be presented in Holistics includes table…" at bounding box center [774, 362] width 607 height 36
drag, startPoint x: 578, startPoint y: 352, endPoint x: 788, endPoint y: 377, distance: 211.5
click at [788, 377] on p "Some of the metadata from dbt that can be presented in Holistics includes table…" at bounding box center [774, 362] width 607 height 36
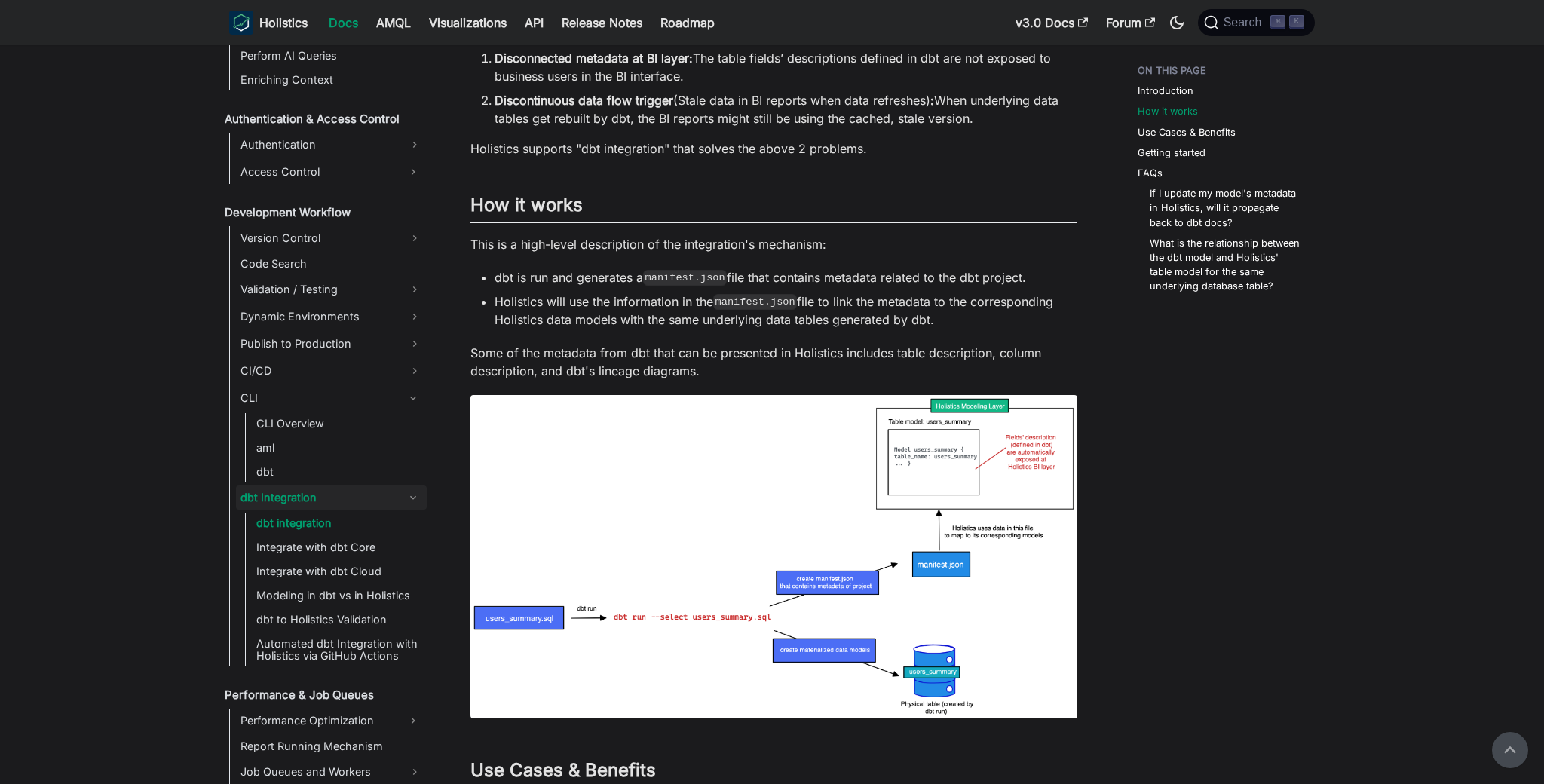
click at [845, 325] on li "Holistics will use the information in the manifest.json file to link the metada…" at bounding box center [786, 310] width 583 height 36
click at [73, 621] on aside "Welcome to Holistics Introduction Our Philosophy How Holistics Works Walkthroug…" at bounding box center [220, 642] width 440 height 2083
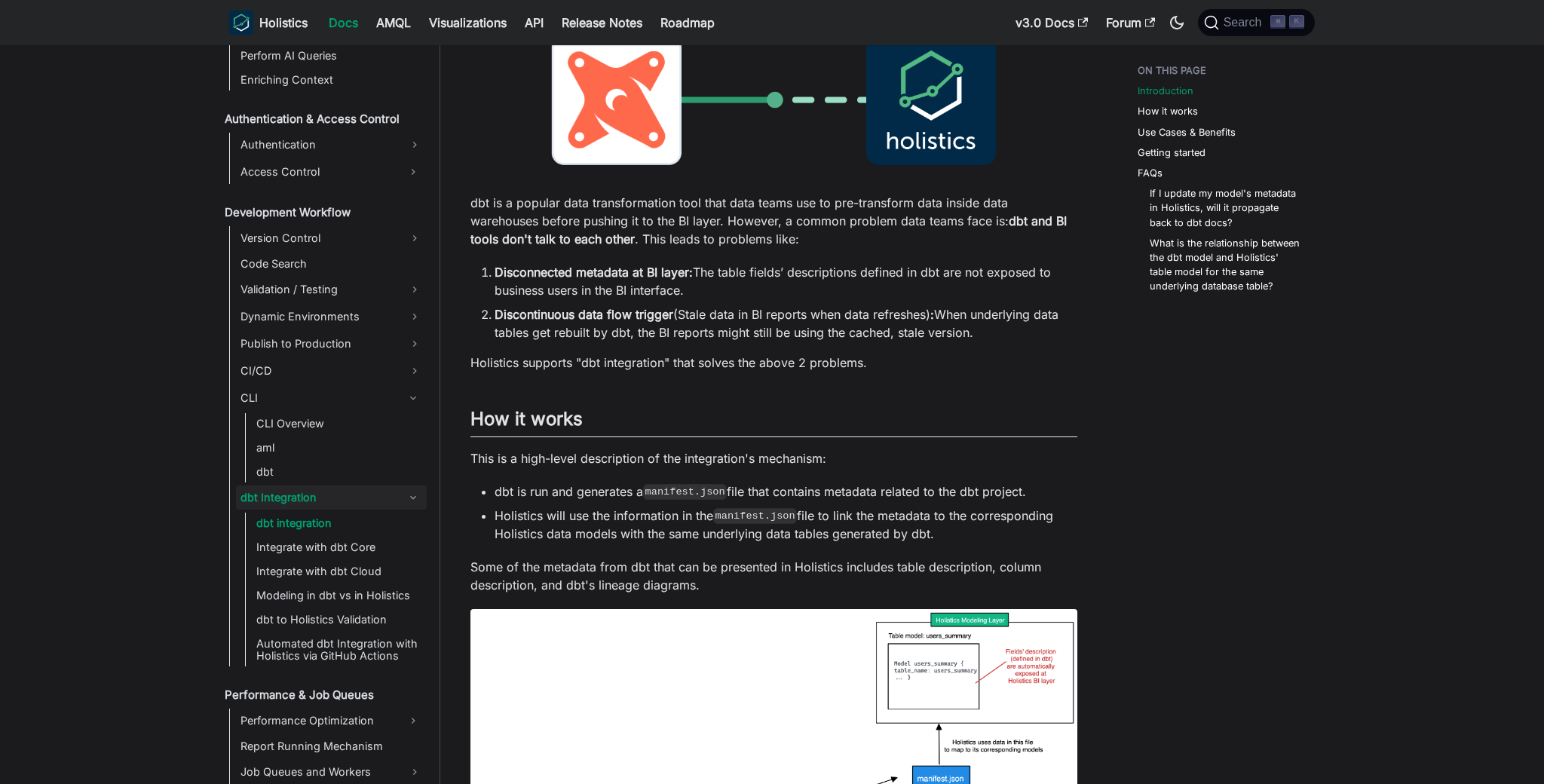
scroll to position [184, 0]
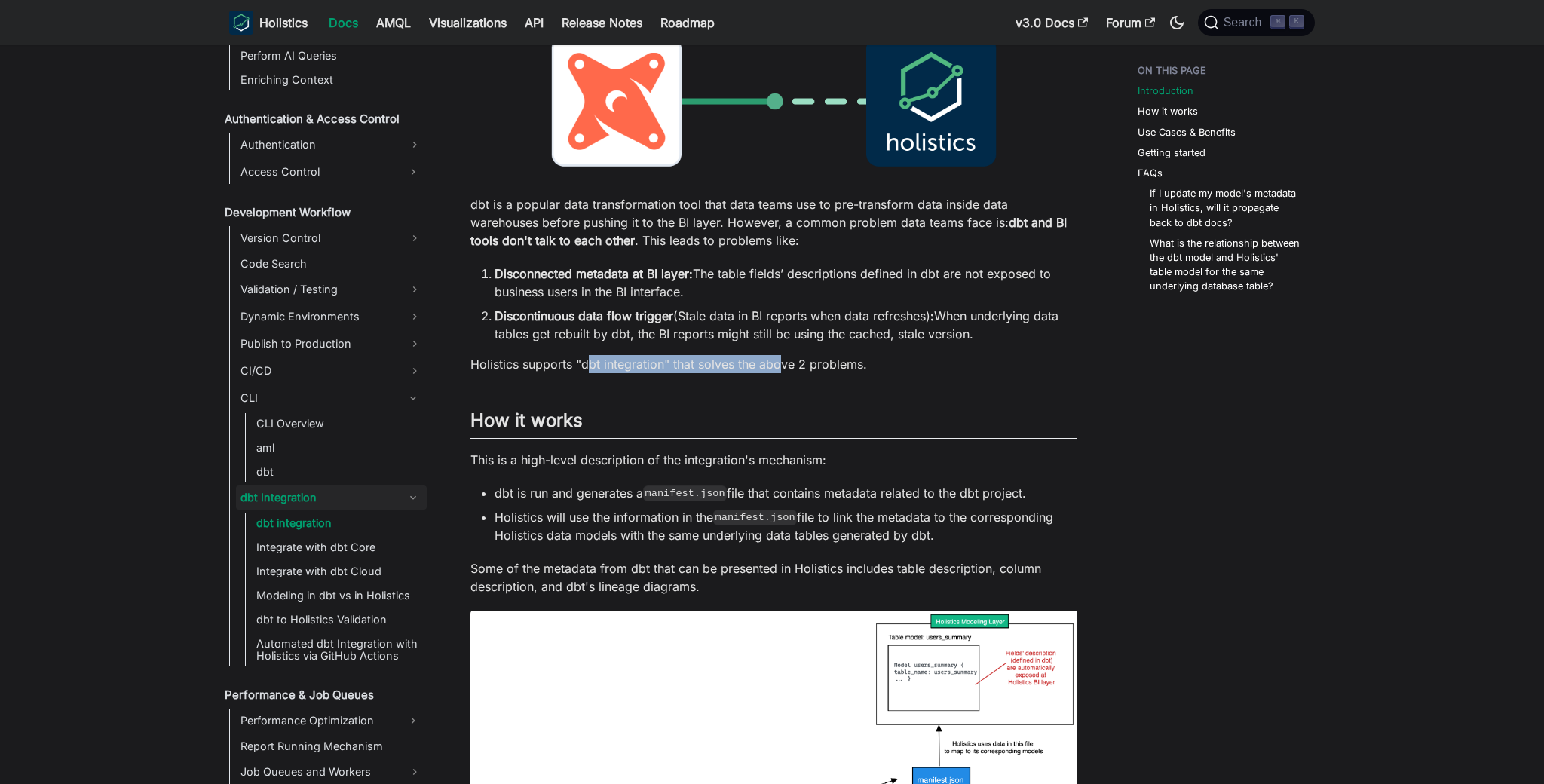
drag, startPoint x: 696, startPoint y: 368, endPoint x: 831, endPoint y: 369, distance: 135.0
click at [793, 369] on p "Holistics supports "dbt integration" that solves the above 2 problems." at bounding box center [774, 364] width 607 height 18
click at [831, 369] on p "Holistics supports "dbt integration" that solves the above 2 problems." at bounding box center [774, 364] width 607 height 18
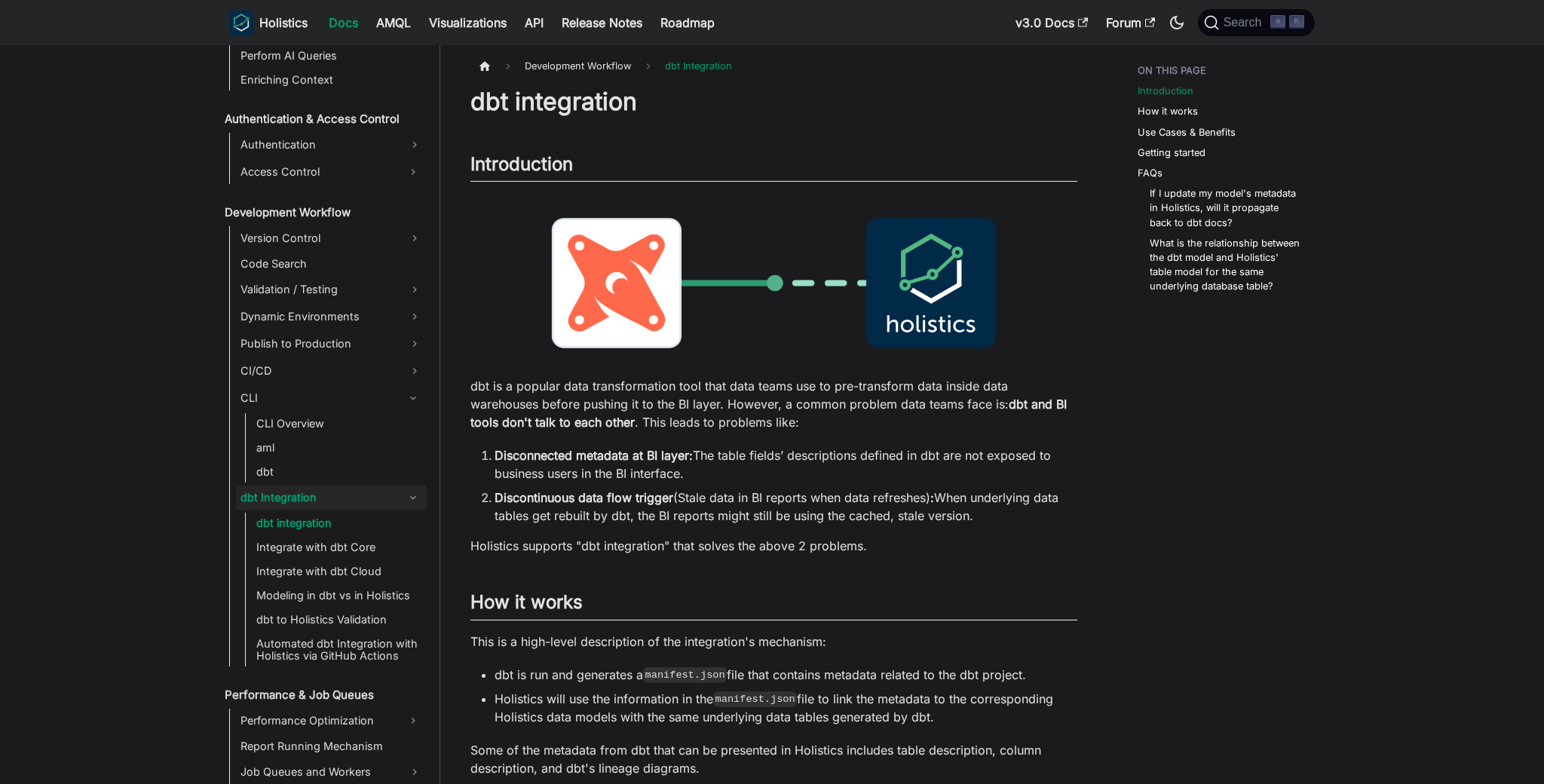
scroll to position [0, 0]
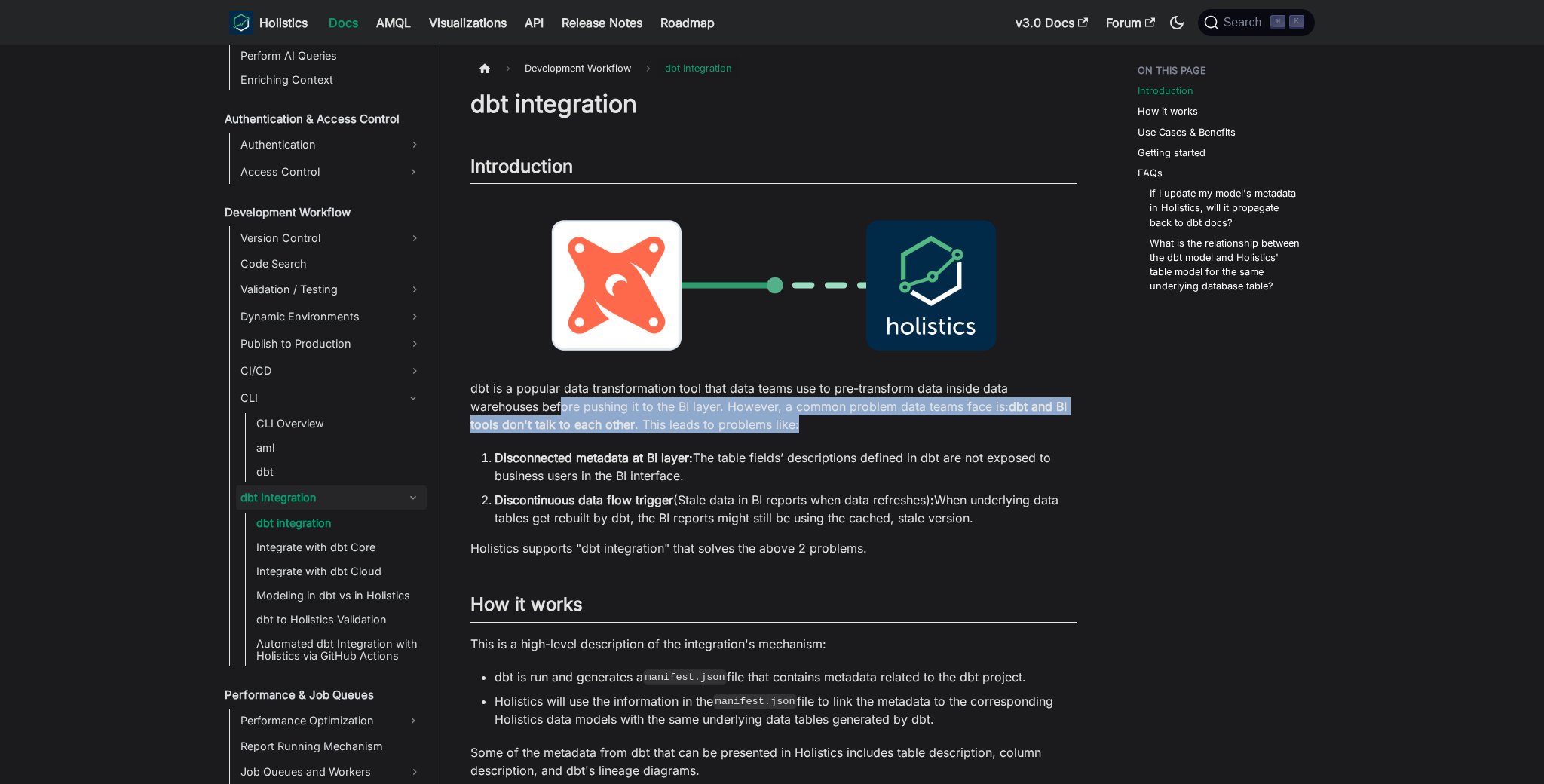
drag, startPoint x: 585, startPoint y: 407, endPoint x: 809, endPoint y: 430, distance: 225.2
click at [809, 430] on p "dbt is a popular data transformation tool that data teams use to pre-transform …" at bounding box center [774, 406] width 607 height 54
drag, startPoint x: 737, startPoint y: 401, endPoint x: 849, endPoint y: 419, distance: 113.4
click at [849, 419] on p "dbt is a popular data transformation tool that data teams use to pre-transform …" at bounding box center [774, 406] width 607 height 54
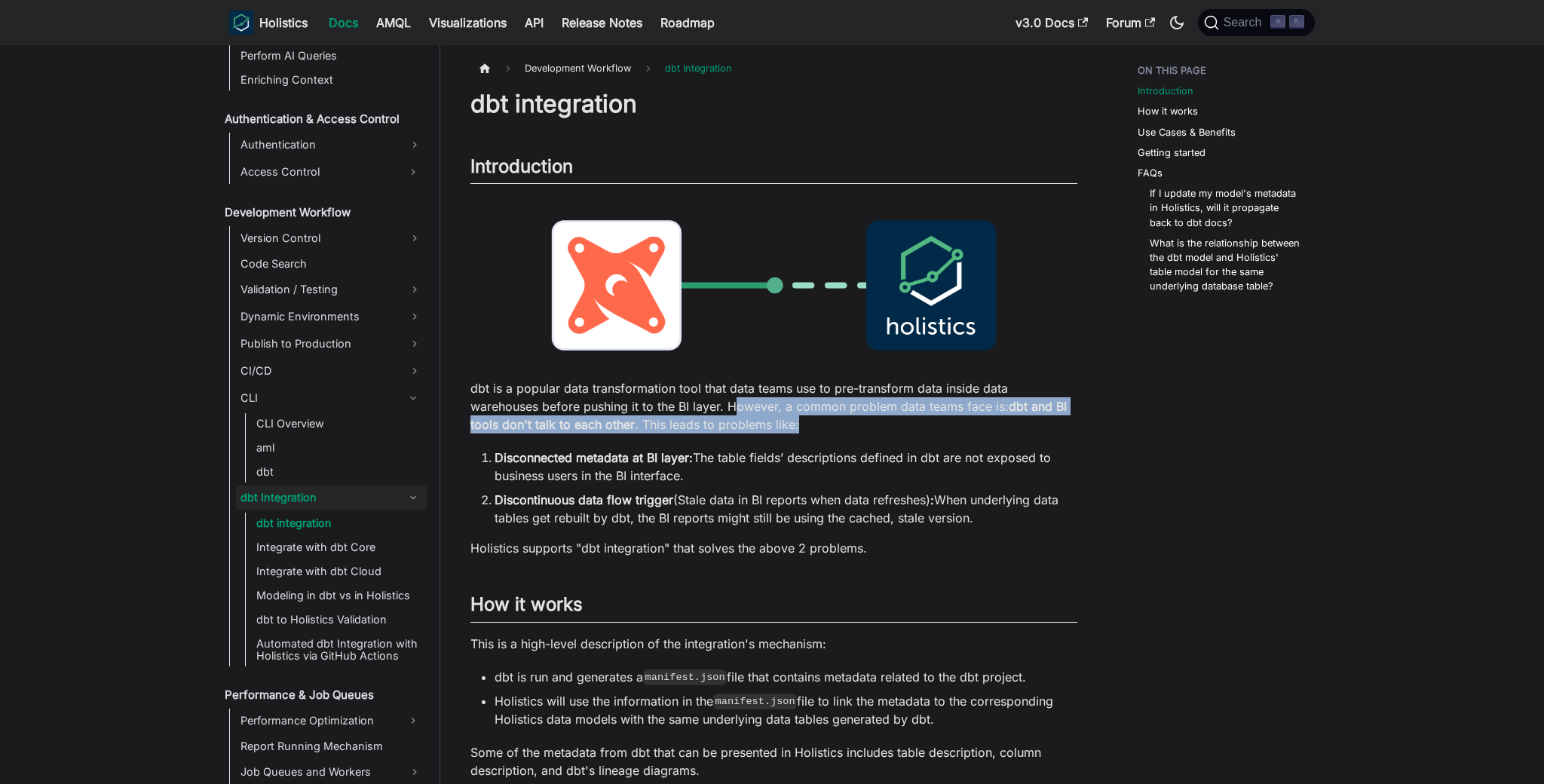
click at [849, 419] on p "dbt is a popular data transformation tool that data teams use to pre-transform …" at bounding box center [774, 406] width 607 height 54
drag, startPoint x: 748, startPoint y: 411, endPoint x: 858, endPoint y: 430, distance: 111.6
click at [858, 430] on p "dbt is a popular data transformation tool that data teams use to pre-transform …" at bounding box center [774, 406] width 607 height 54
drag, startPoint x: 646, startPoint y: 462, endPoint x: 887, endPoint y: 481, distance: 241.7
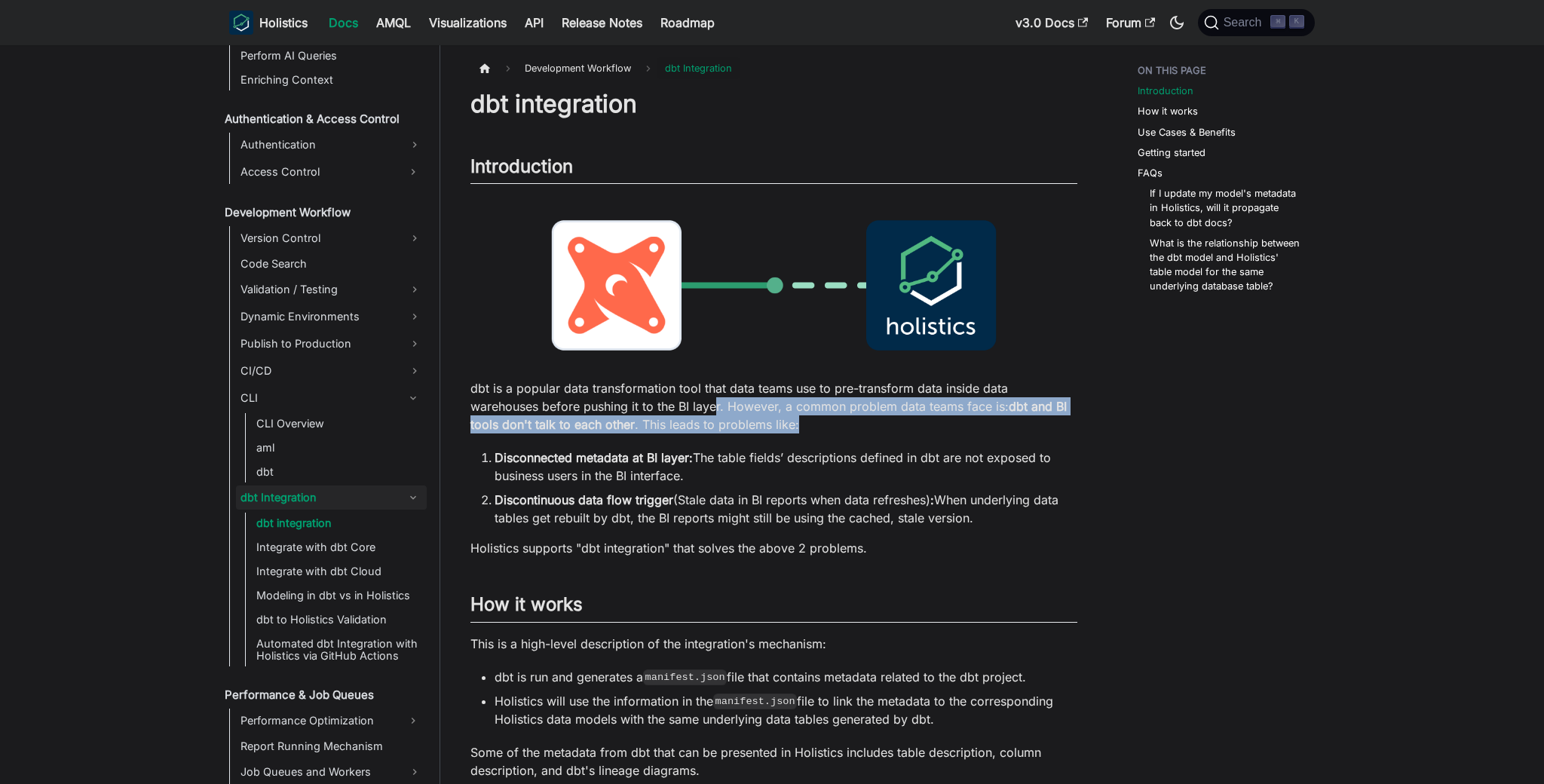
click at [878, 481] on li "Disconnected metadata at BI layer: The table fields’ descriptions defined in db…" at bounding box center [786, 466] width 583 height 36
click at [887, 481] on li "Disconnected metadata at BI layer: The table fields’ descriptions defined in db…" at bounding box center [786, 466] width 583 height 36
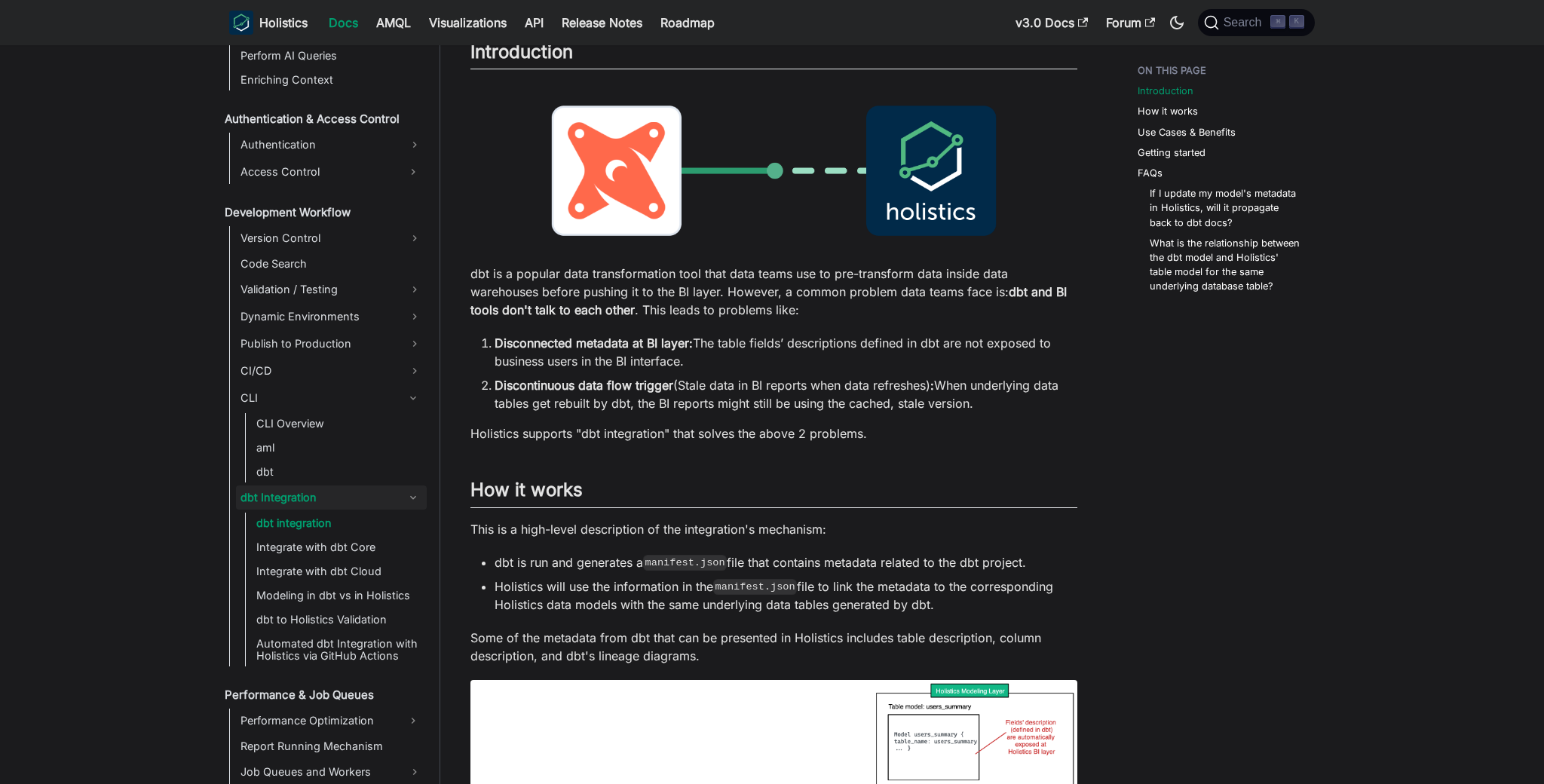
scroll to position [127, 0]
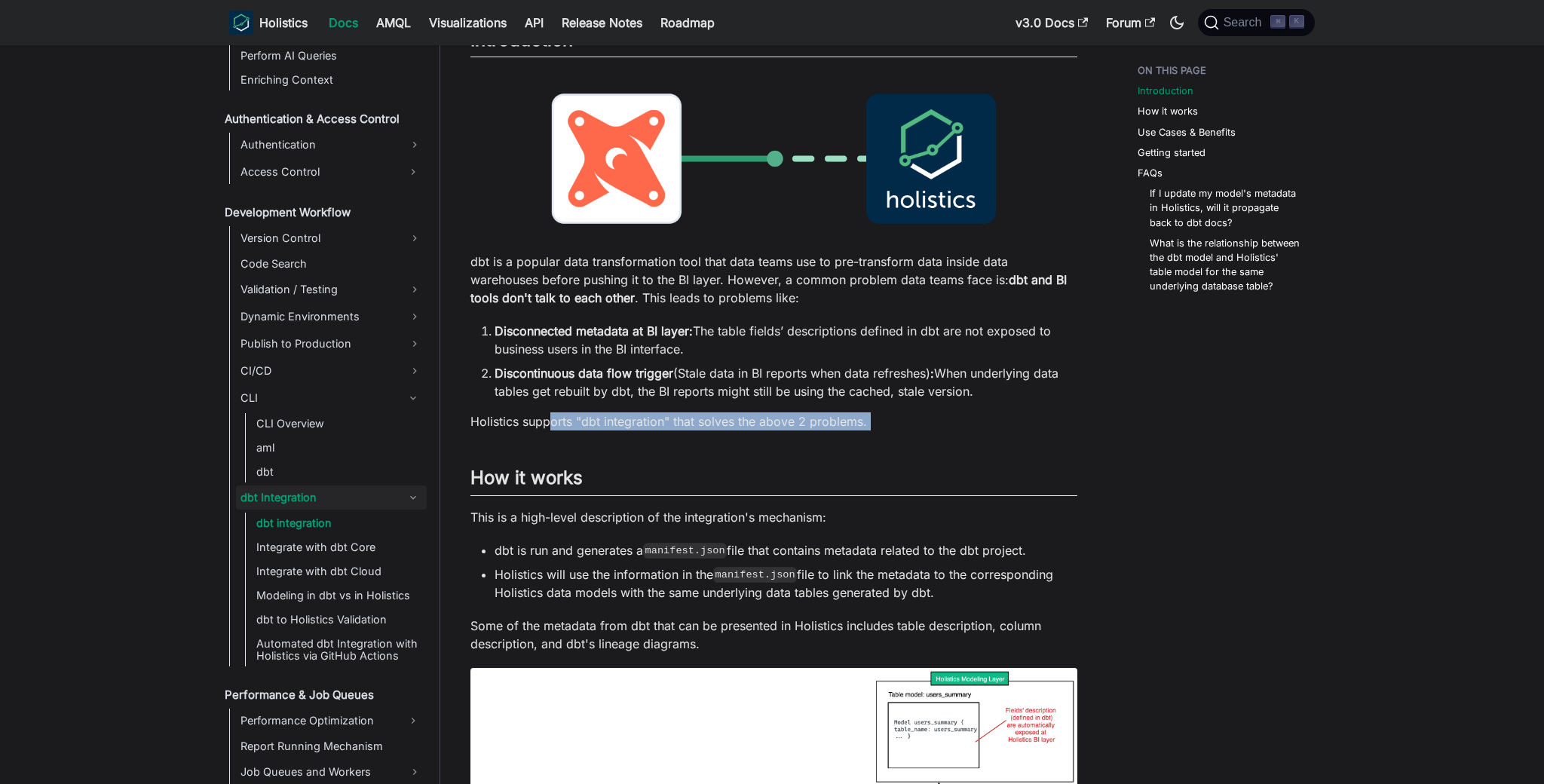
drag, startPoint x: 553, startPoint y: 428, endPoint x: 803, endPoint y: 434, distance: 250.1
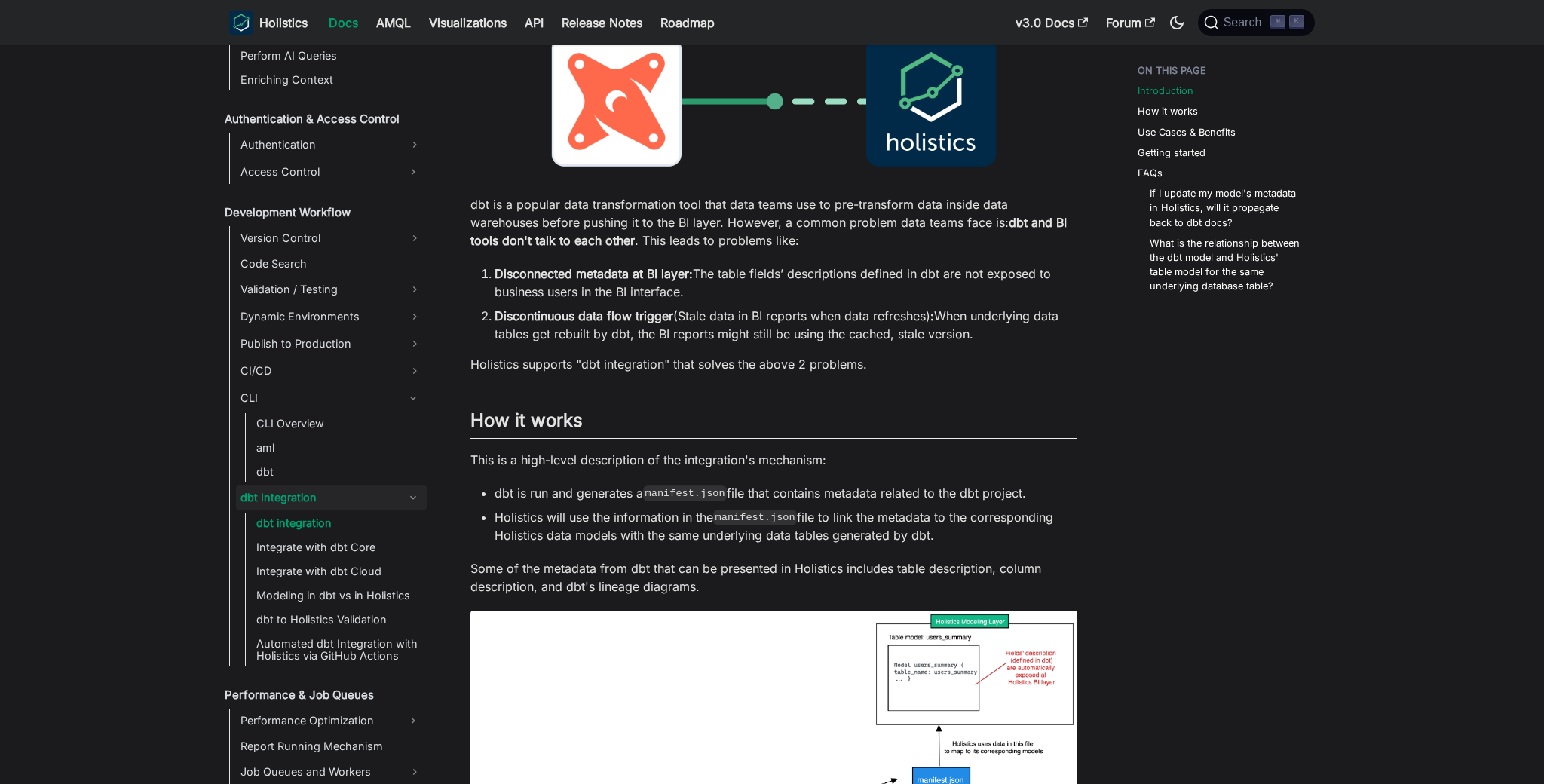
scroll to position [136, 0]
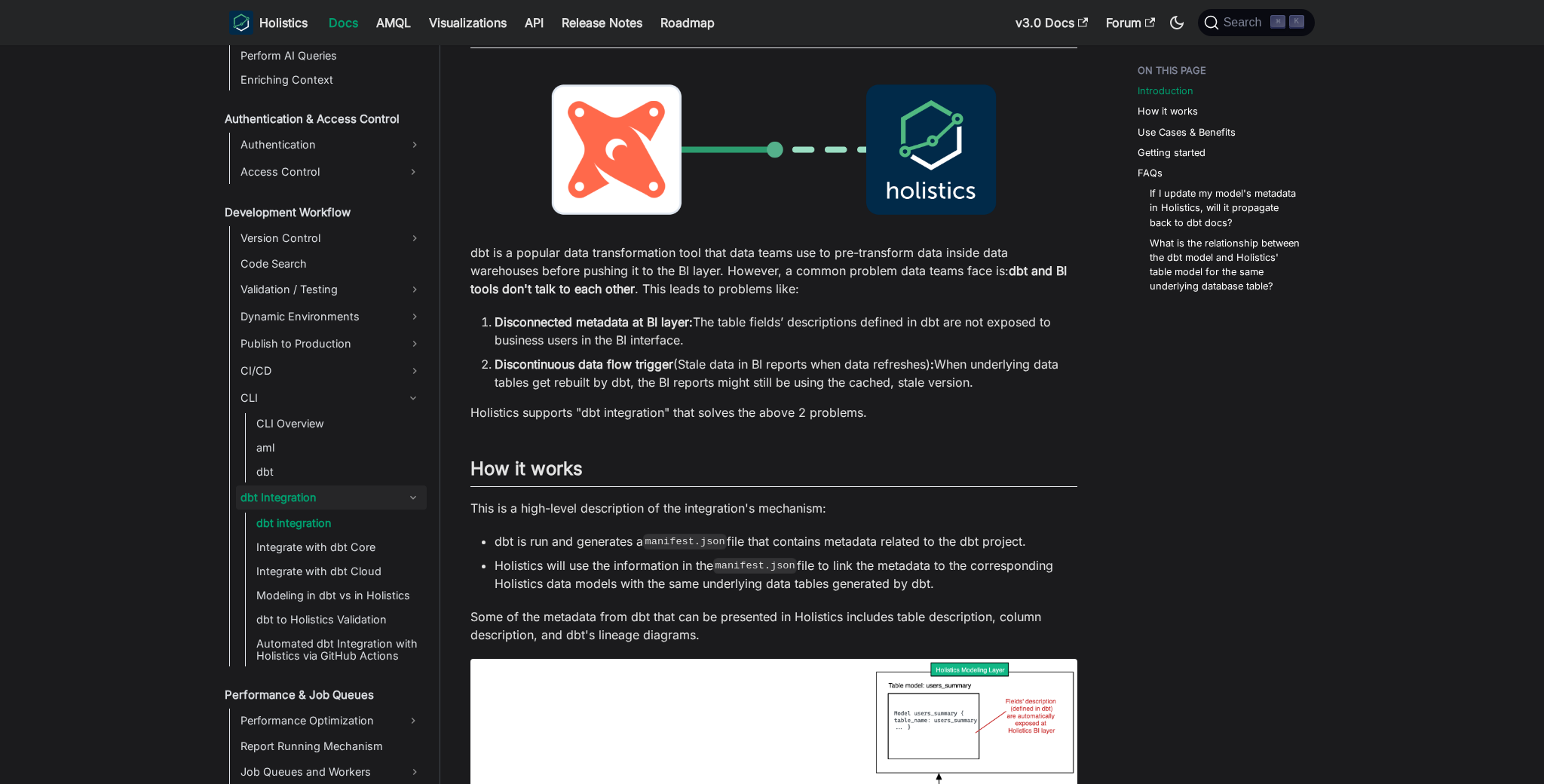
drag, startPoint x: 696, startPoint y: 359, endPoint x: 963, endPoint y: 368, distance: 267.2
click at [963, 368] on li "Discontinuous data flow trigger (Stale data in BI reports when data refreshes) …" at bounding box center [786, 373] width 583 height 36
drag, startPoint x: 933, startPoint y: 366, endPoint x: 1024, endPoint y: 388, distance: 93.6
click at [1024, 388] on li "Discontinuous data flow trigger (Stale data in BI reports when data refreshes) …" at bounding box center [786, 373] width 583 height 36
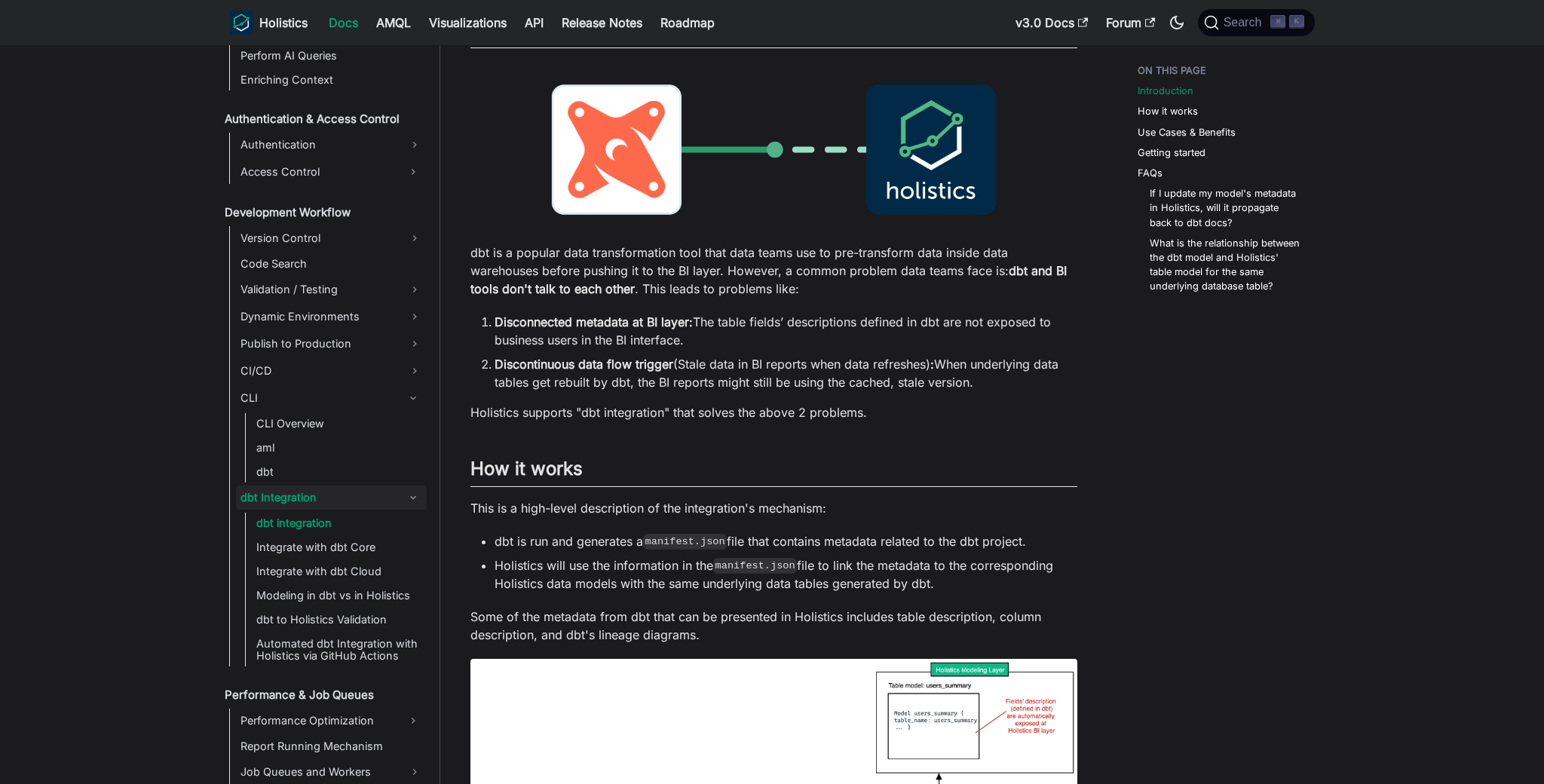
click at [1024, 388] on li "Discontinuous data flow trigger (Stale data in BI reports when data refreshes) …" at bounding box center [786, 373] width 583 height 36
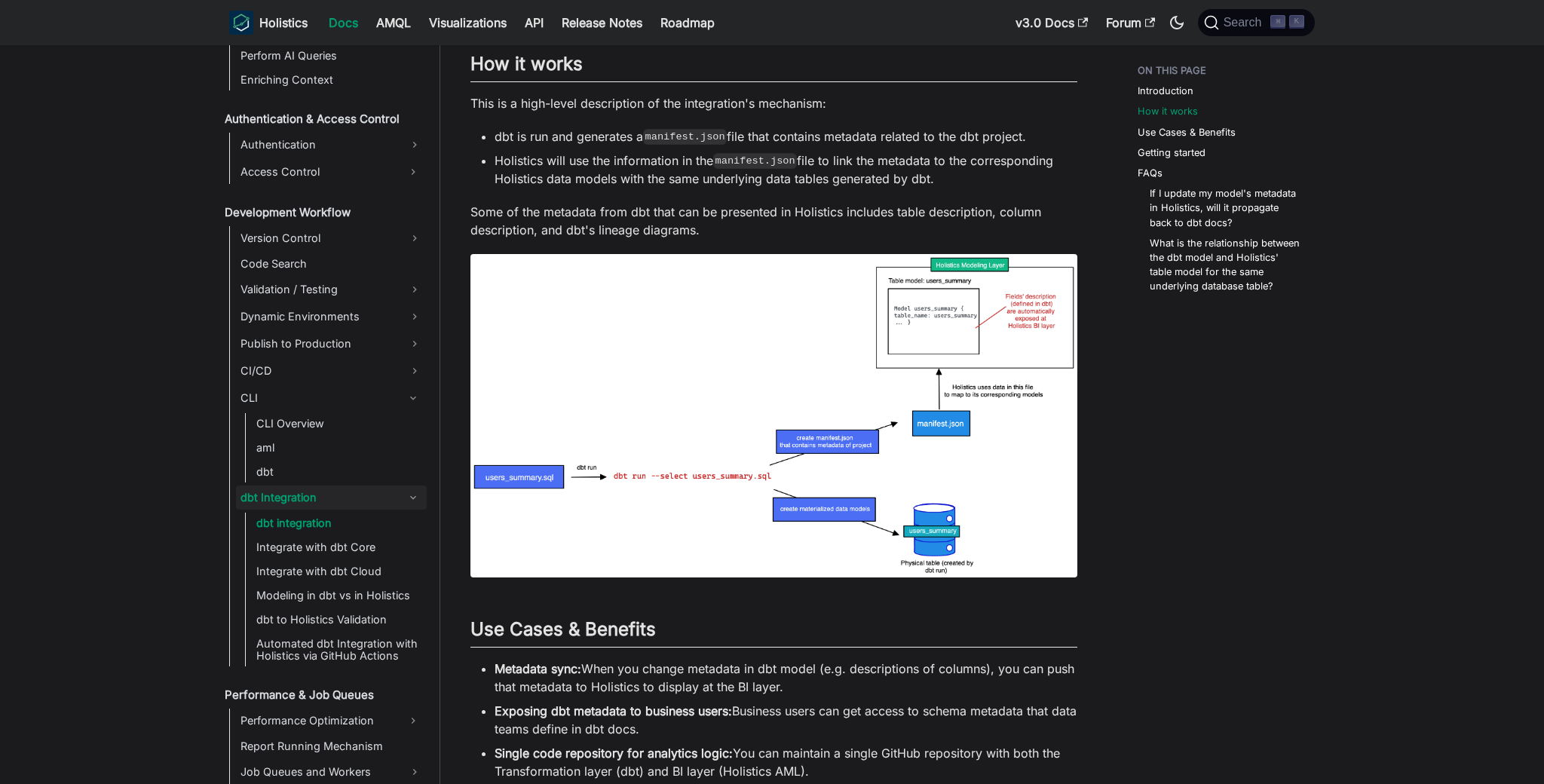
scroll to position [571, 0]
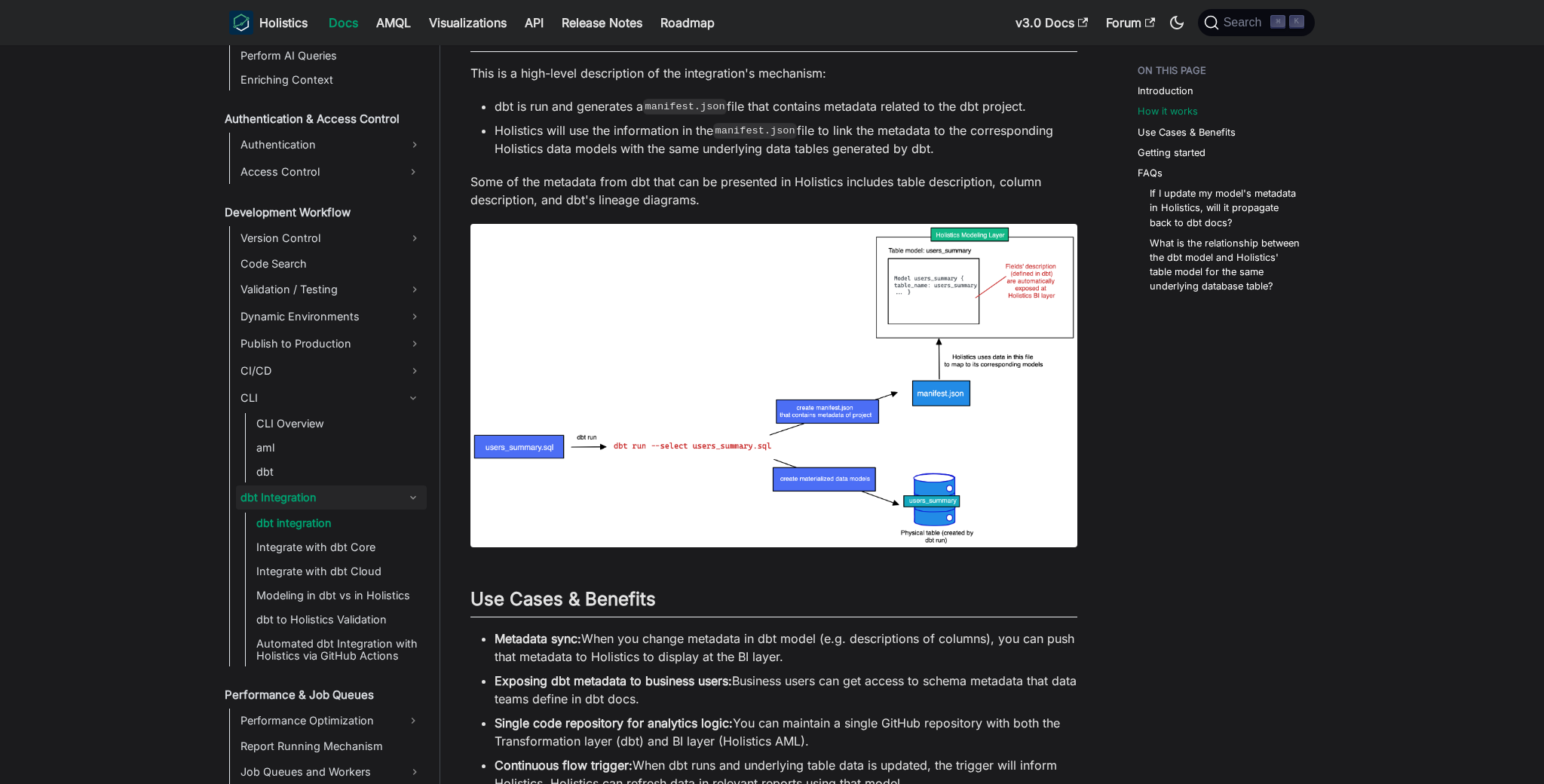
click at [1008, 390] on img at bounding box center [774, 386] width 607 height 324
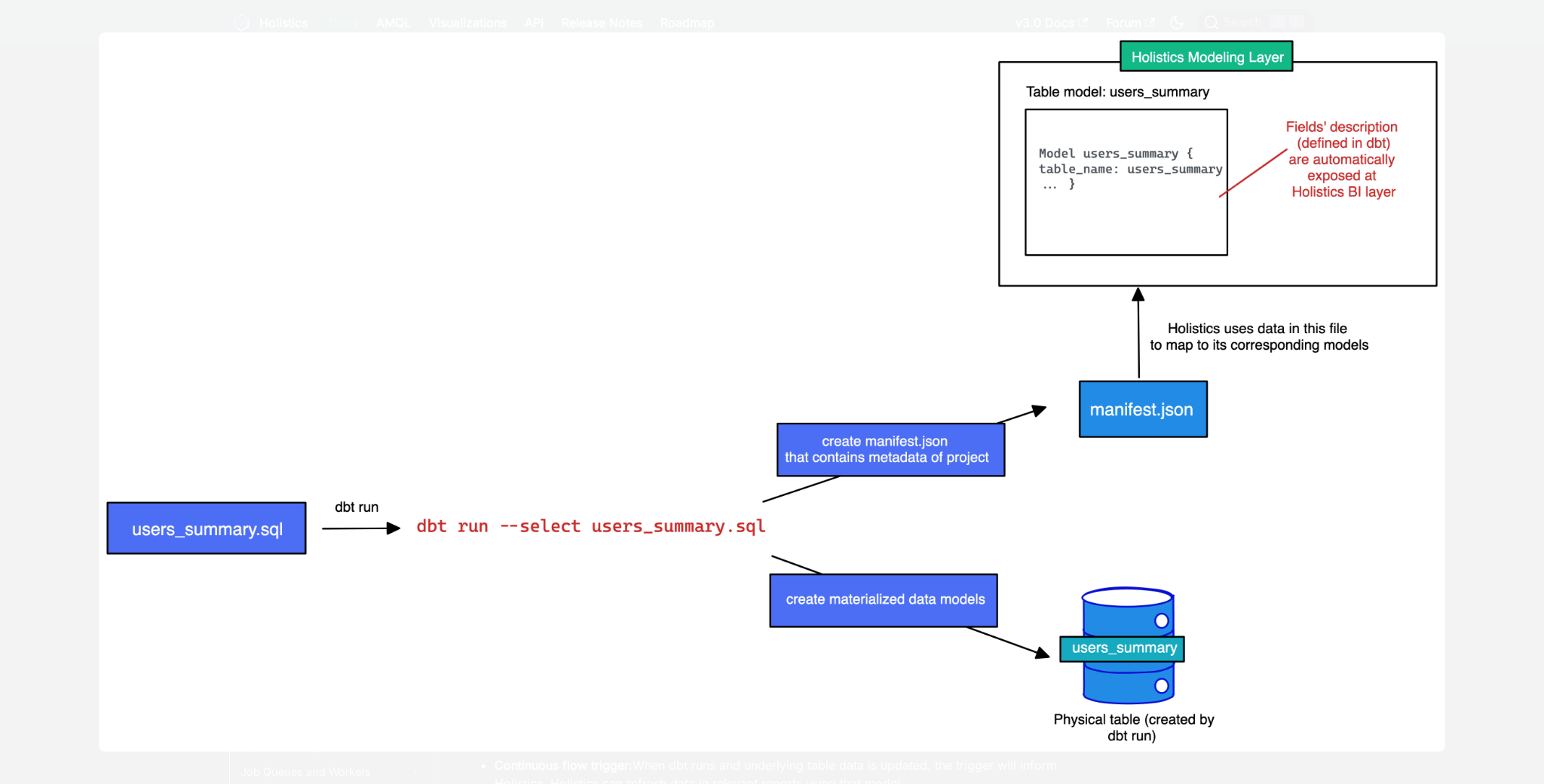
click at [1437, 425] on img at bounding box center [772, 391] width 1347 height 719
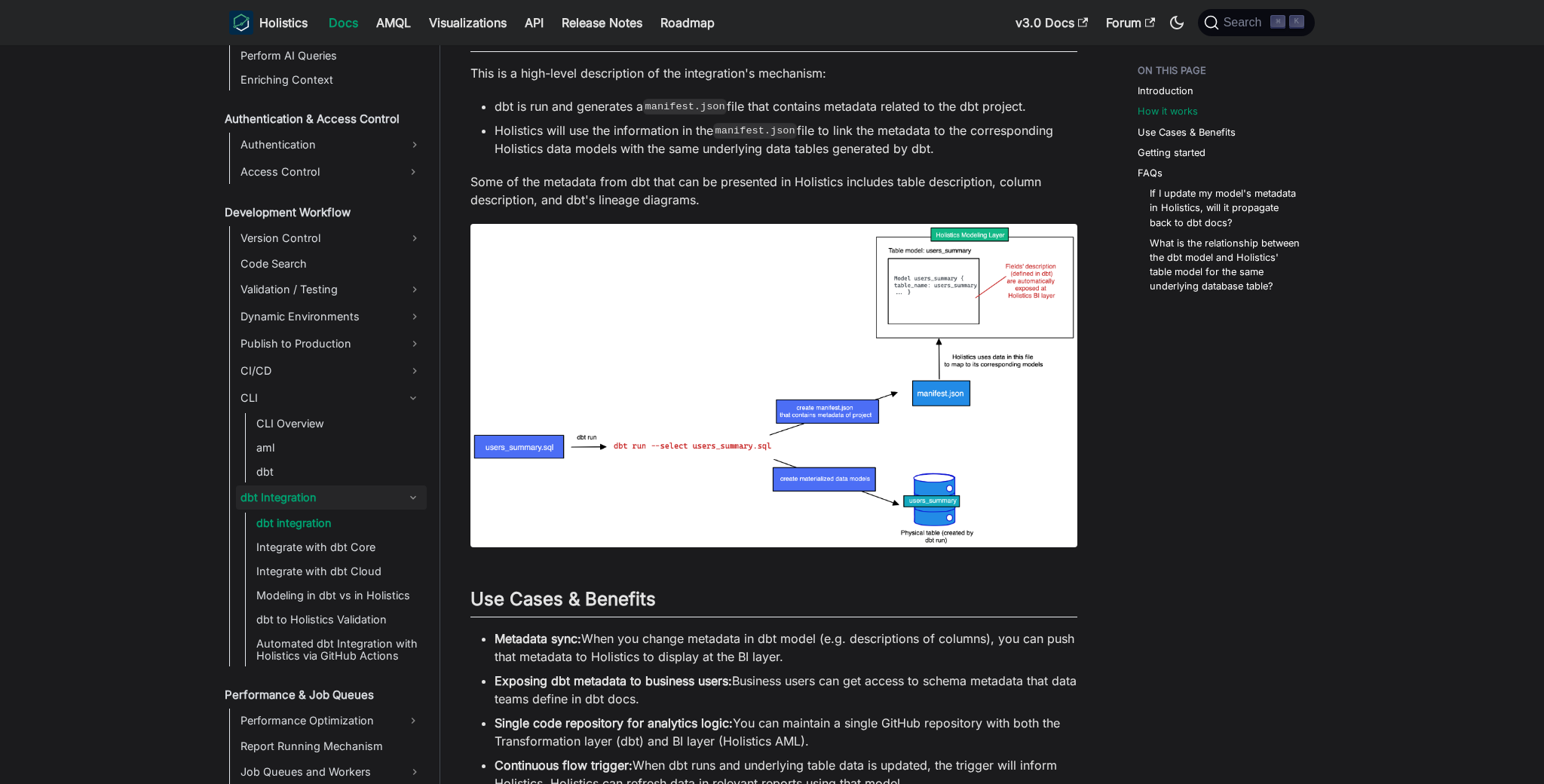
click at [1235, 475] on div "Introduction How it works Use Cases & Benefits Getting started FAQs If I update…" at bounding box center [1219, 487] width 223 height 2002
